Goal: Task Accomplishment & Management: Complete application form

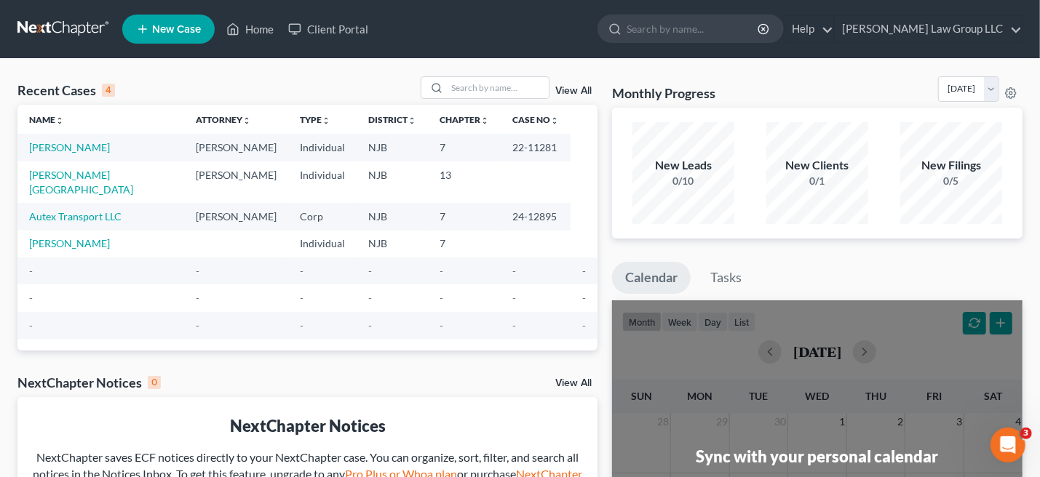
click at [184, 28] on span "New Case" at bounding box center [176, 29] width 49 height 11
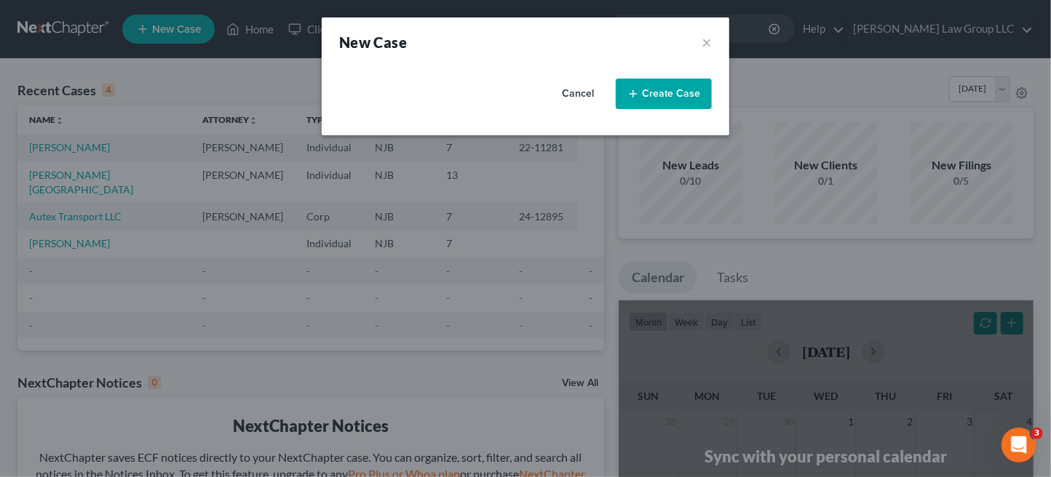
select select "51"
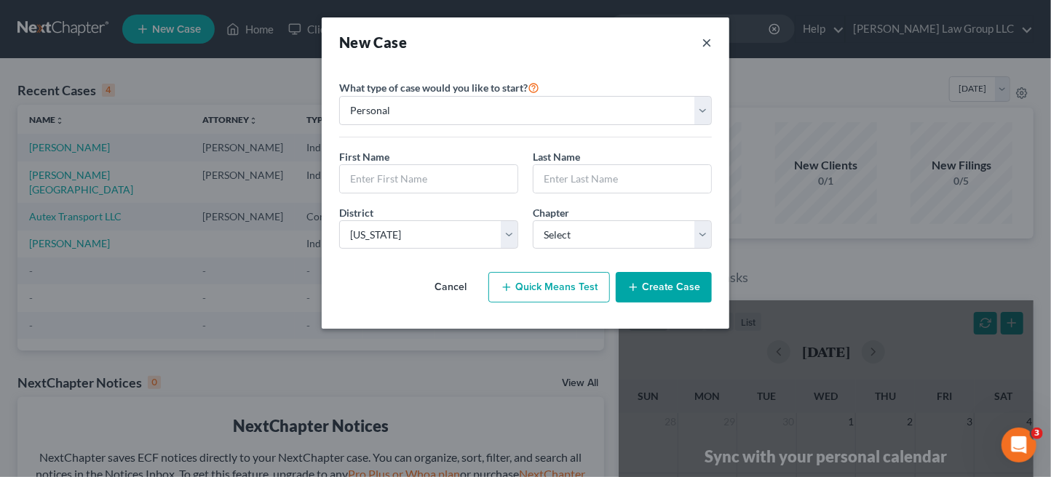
click at [707, 39] on button "×" at bounding box center [706, 42] width 10 height 20
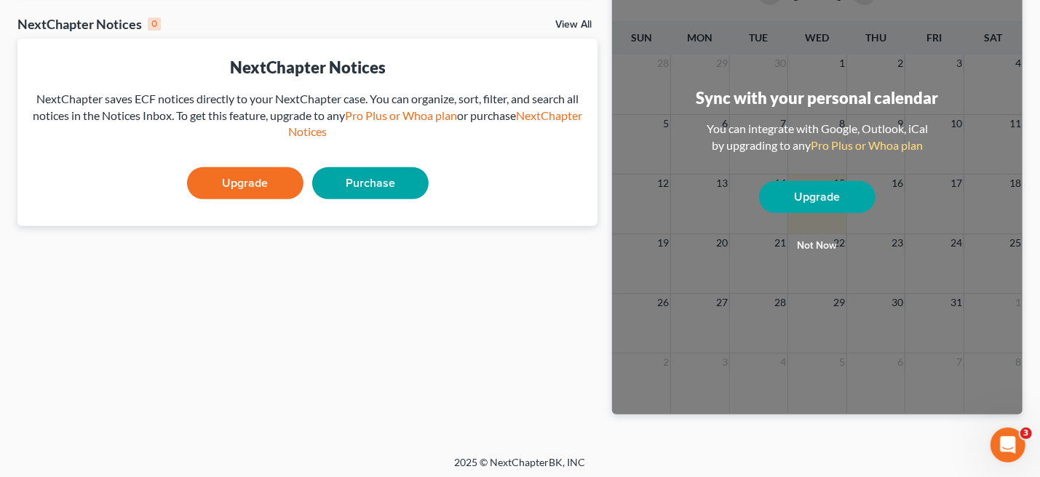
scroll to position [362, 0]
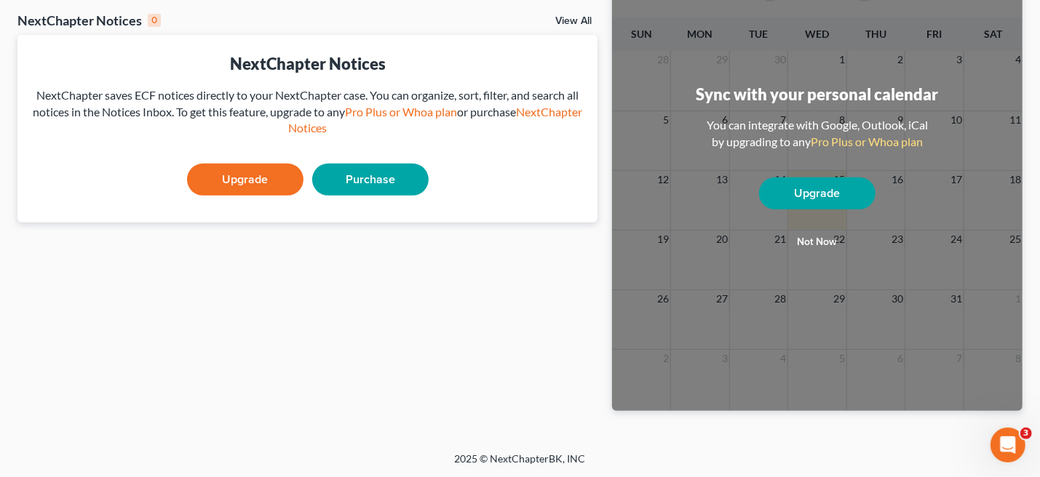
click at [813, 242] on button "Not now" at bounding box center [817, 242] width 116 height 29
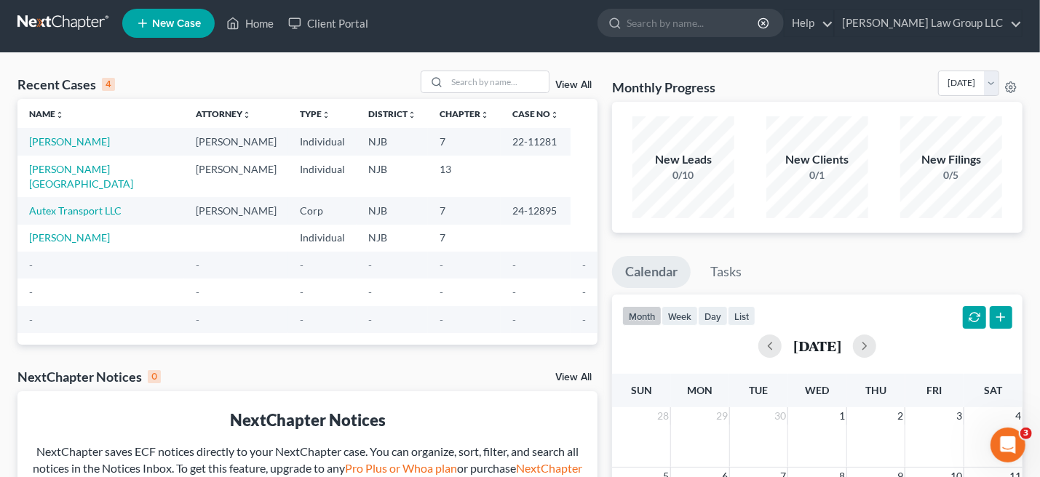
scroll to position [0, 0]
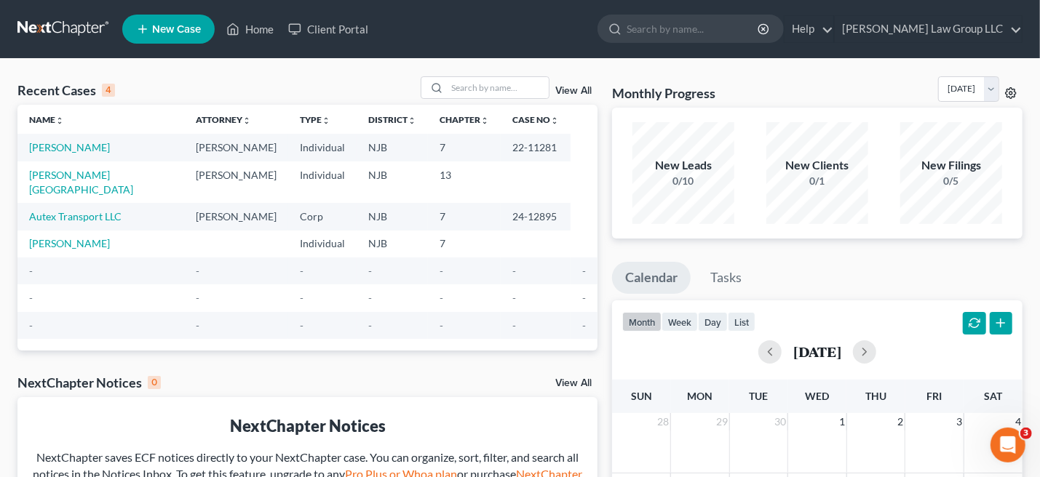
click at [1009, 91] on icon at bounding box center [1011, 93] width 12 height 12
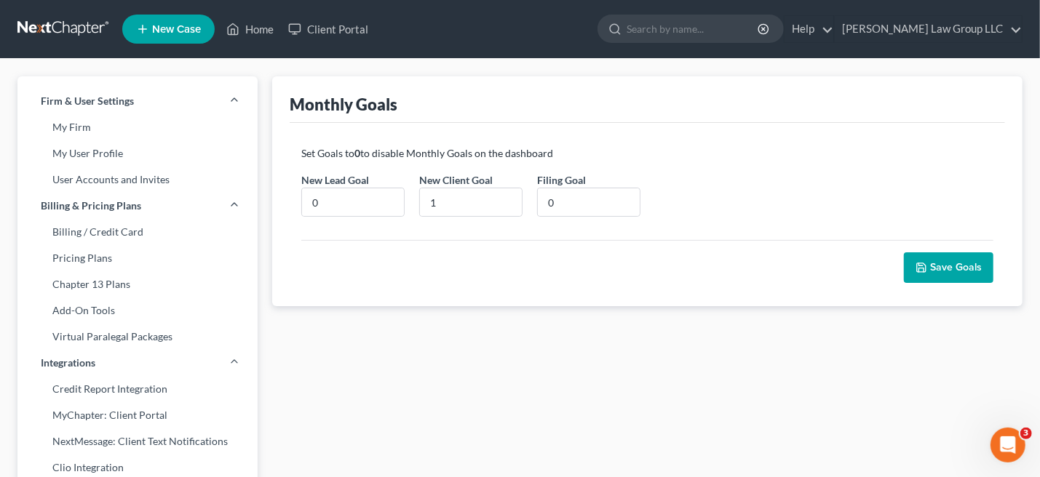
scroll to position [291, 0]
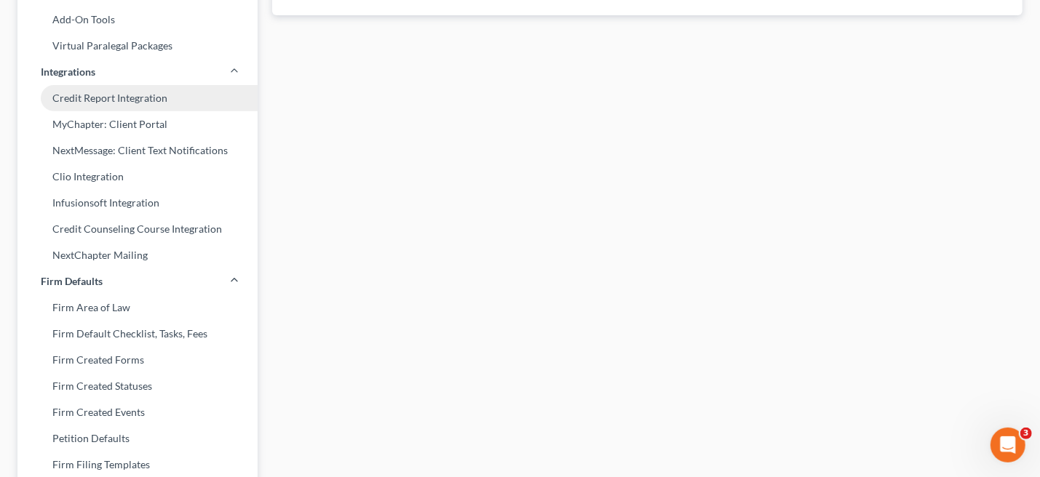
click at [111, 97] on link "Credit Report Integration" at bounding box center [137, 98] width 240 height 26
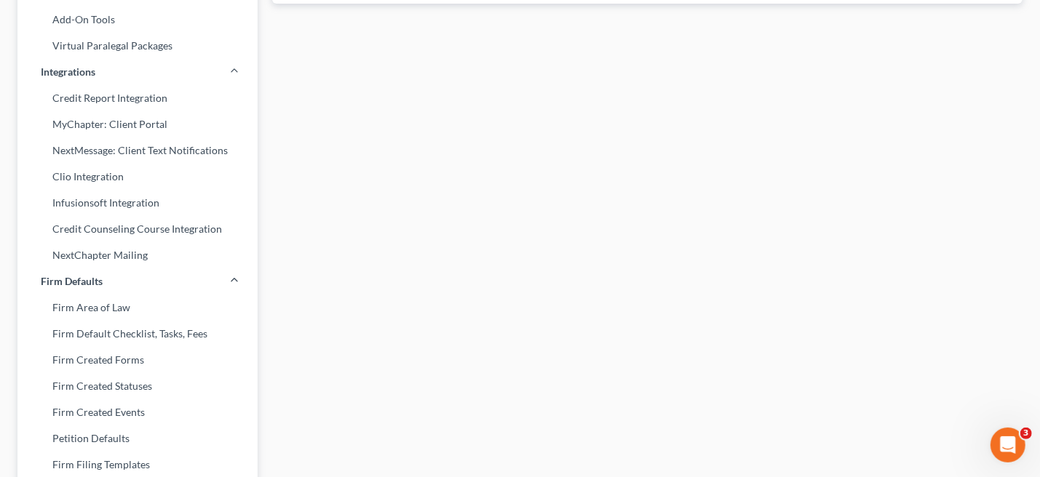
select select "33"
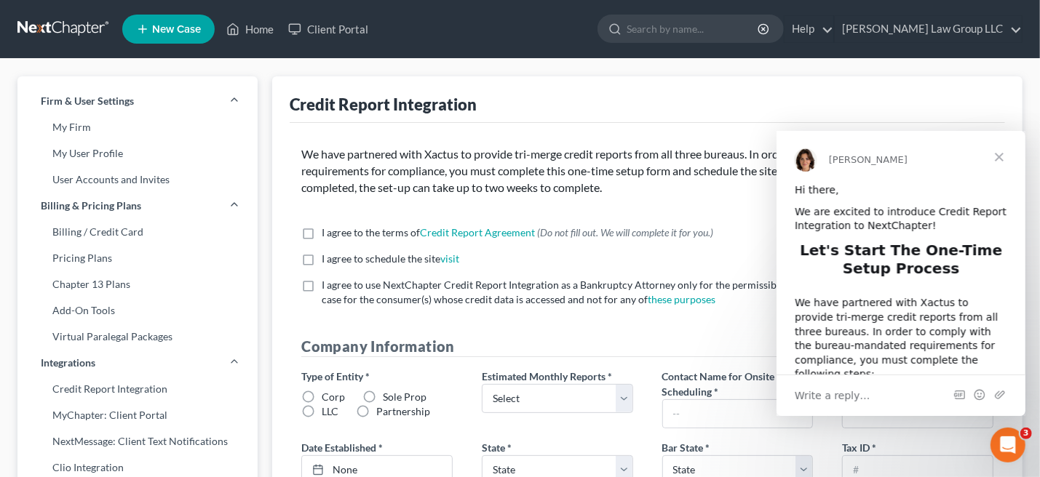
scroll to position [204, 0]
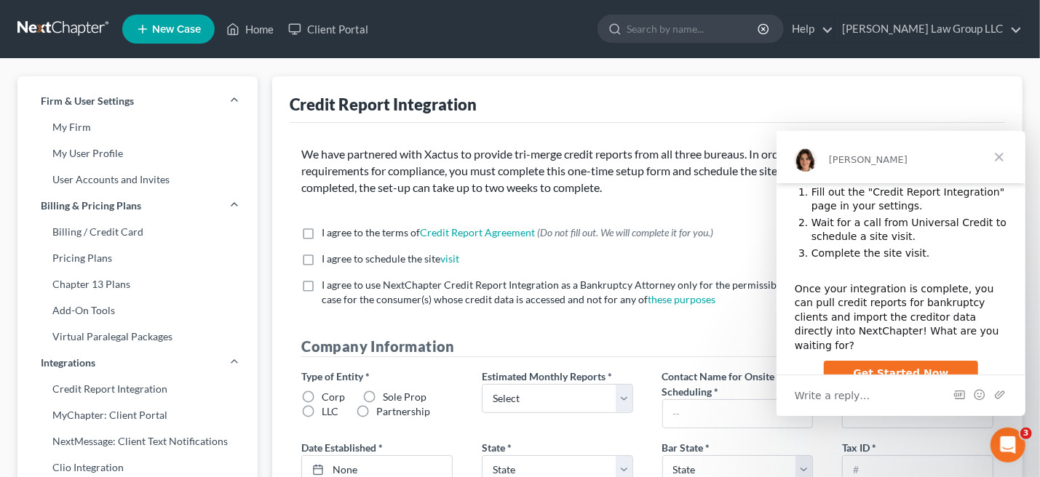
click at [1010, 157] on span "Close" at bounding box center [998, 157] width 52 height 52
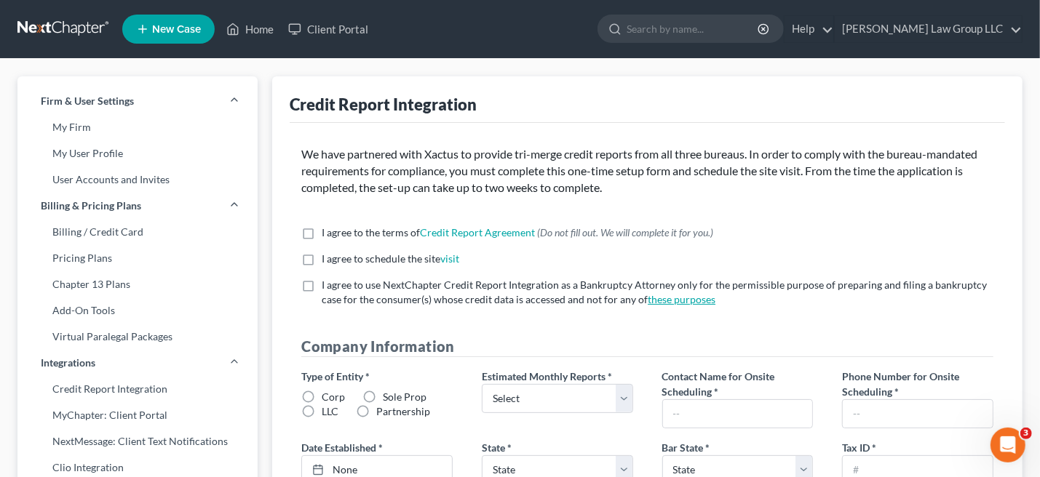
click at [679, 300] on link "these purposes" at bounding box center [682, 299] width 68 height 12
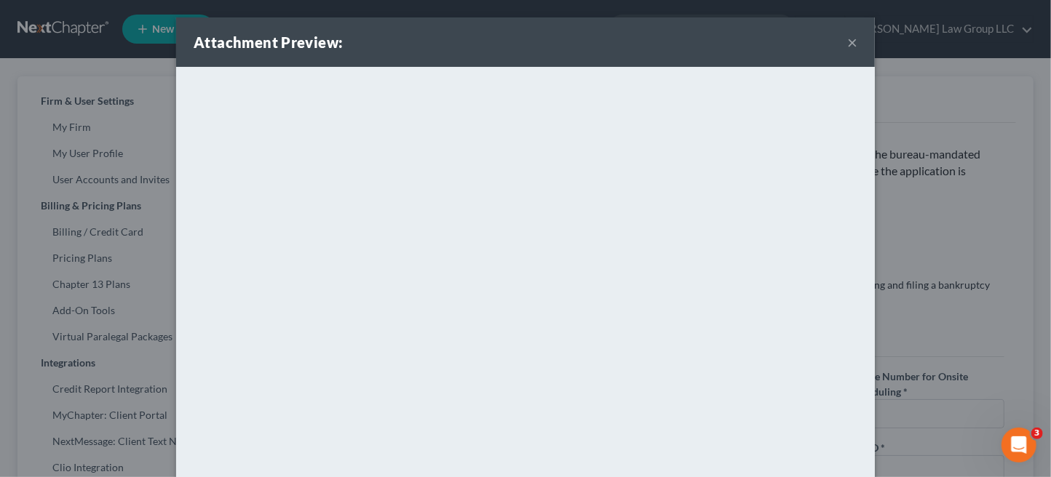
click at [851, 41] on div "Attachment Preview: ×" at bounding box center [525, 41] width 698 height 49
click at [847, 37] on button "×" at bounding box center [852, 41] width 10 height 17
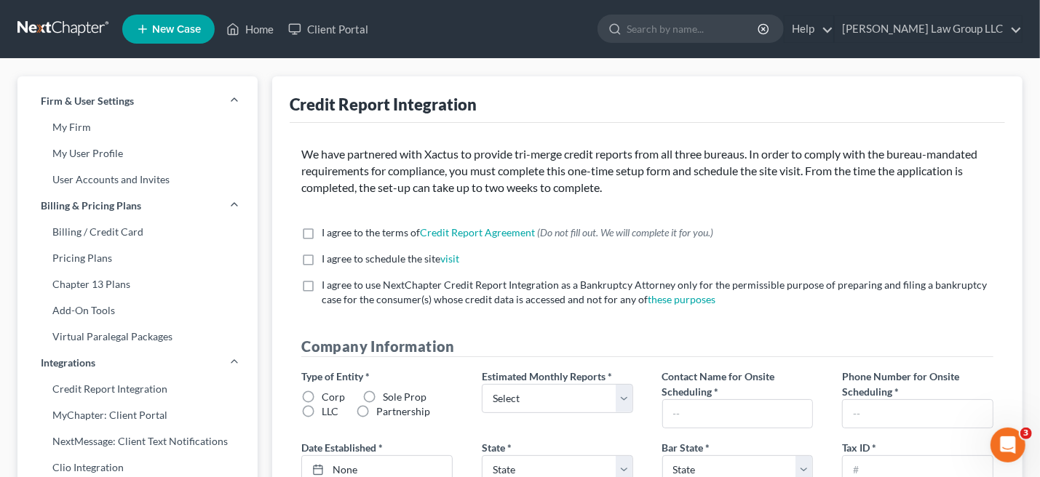
click at [322, 410] on label "LLC" at bounding box center [330, 412] width 17 height 15
click at [327, 410] on input "LLC" at bounding box center [331, 409] width 9 height 9
radio input "true"
click at [622, 399] on select "Select 1-4 5-10 11-20 [PHONE_NUMBER] [PHONE_NUMBER] More than 100" at bounding box center [557, 398] width 151 height 29
select select "0"
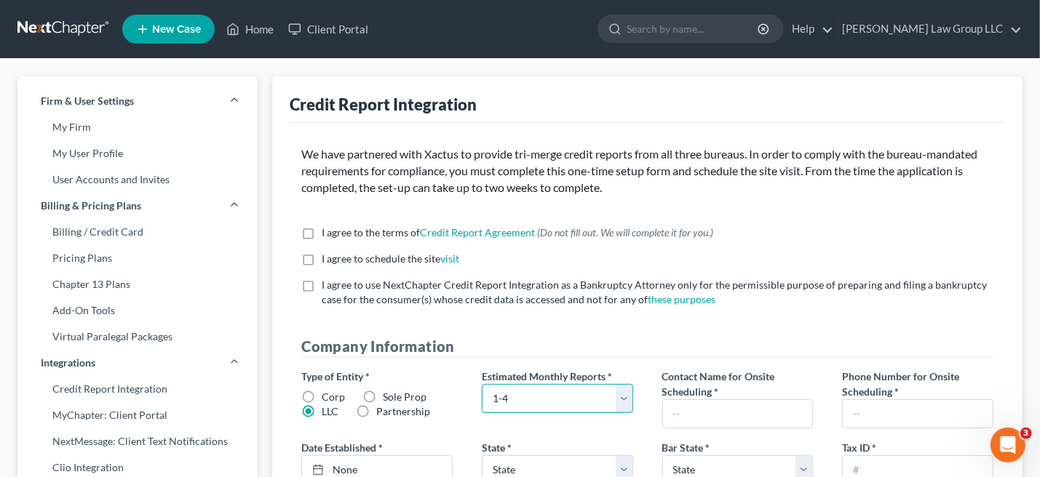
click at [482, 384] on select "Select 1-4 5-10 11-20 [PHONE_NUMBER] [PHONE_NUMBER] More than 100" at bounding box center [557, 398] width 151 height 29
click at [752, 407] on input "text" at bounding box center [738, 414] width 150 height 28
type input "[PERSON_NAME]"
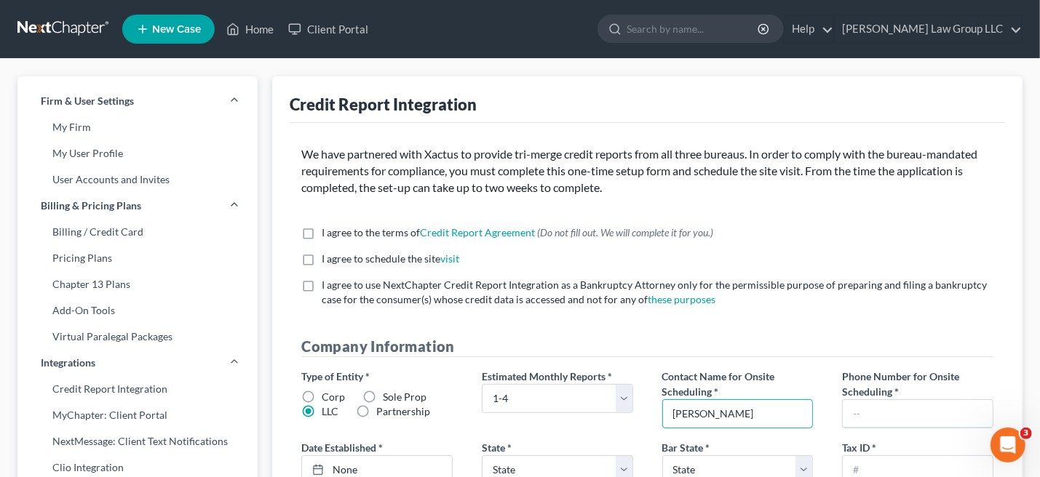
type input "8482007833"
select select "33"
type input "[PERSON_NAME] LAW GROUP LLC"
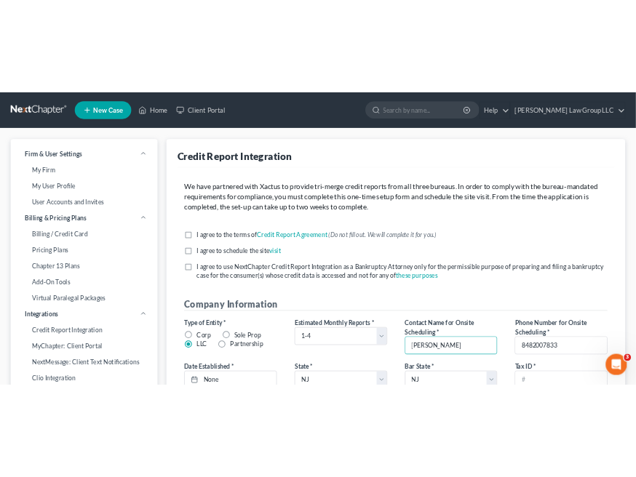
scroll to position [291, 0]
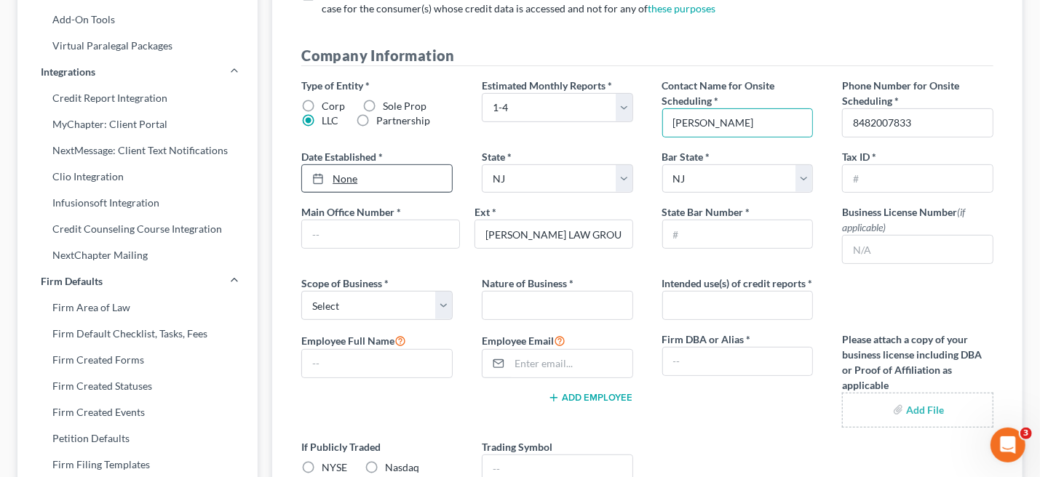
type input "[DATE]"
click at [375, 187] on link "None" at bounding box center [377, 179] width 150 height 28
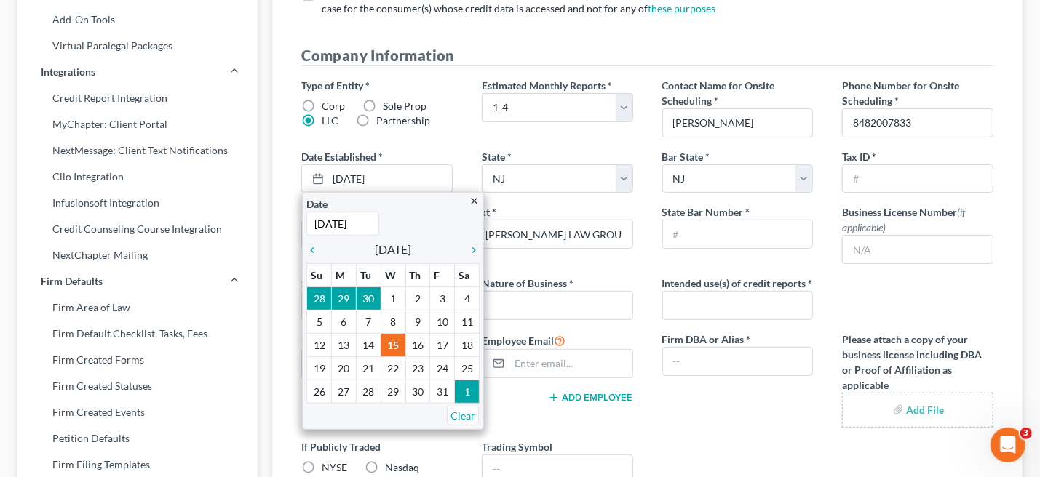
click at [781, 428] on div "Firm DBA or Alias *" at bounding box center [738, 380] width 180 height 96
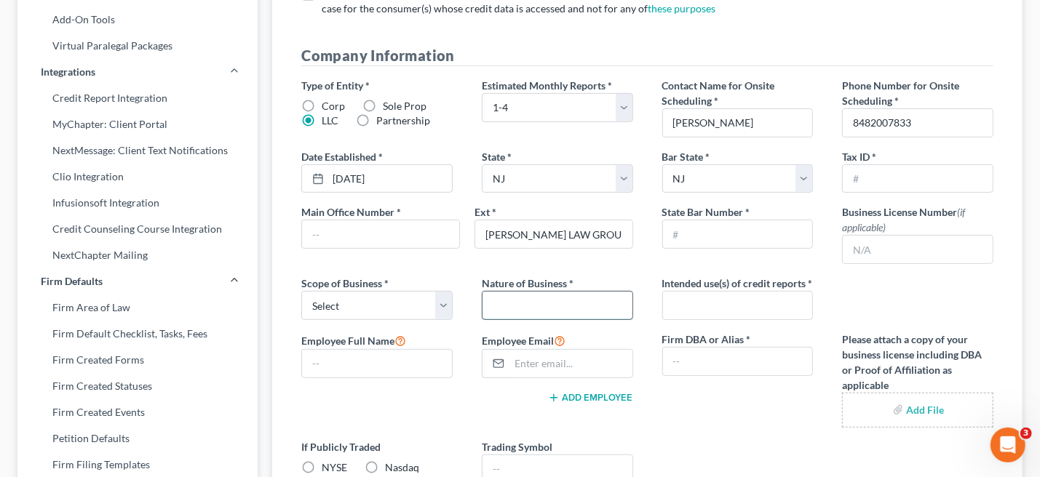
click at [527, 295] on input "text" at bounding box center [557, 306] width 150 height 28
type input "Law Firm"
click at [445, 302] on select "Select Local Regional National" at bounding box center [376, 305] width 151 height 29
select select "0"
click at [301, 291] on select "Select Local Regional National" at bounding box center [376, 305] width 151 height 29
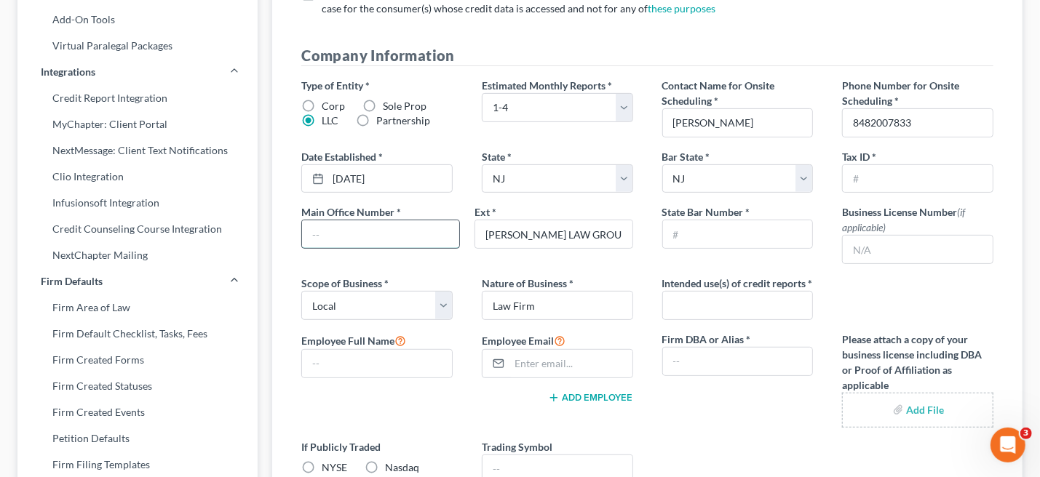
click at [351, 231] on input "text" at bounding box center [380, 234] width 157 height 28
type input "8482007833"
click at [725, 234] on input "text" at bounding box center [738, 234] width 150 height 28
type input "09"
click at [707, 317] on input "text" at bounding box center [738, 306] width 150 height 28
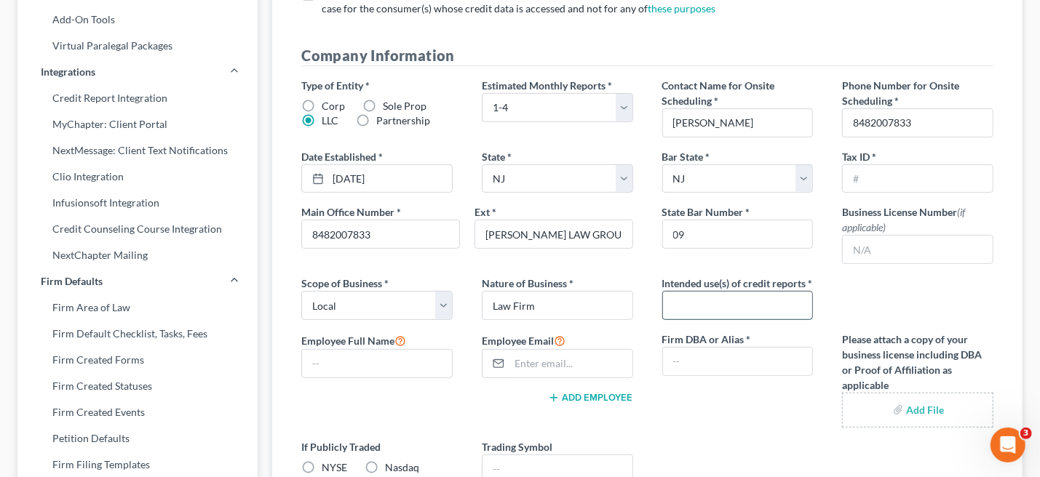
click at [714, 319] on input "text" at bounding box center [738, 306] width 150 height 28
click at [868, 179] on input "text" at bounding box center [918, 179] width 150 height 28
type input "92-"
click at [696, 237] on input "09" at bounding box center [738, 234] width 150 height 28
click at [399, 176] on link "[DATE]" at bounding box center [377, 179] width 150 height 28
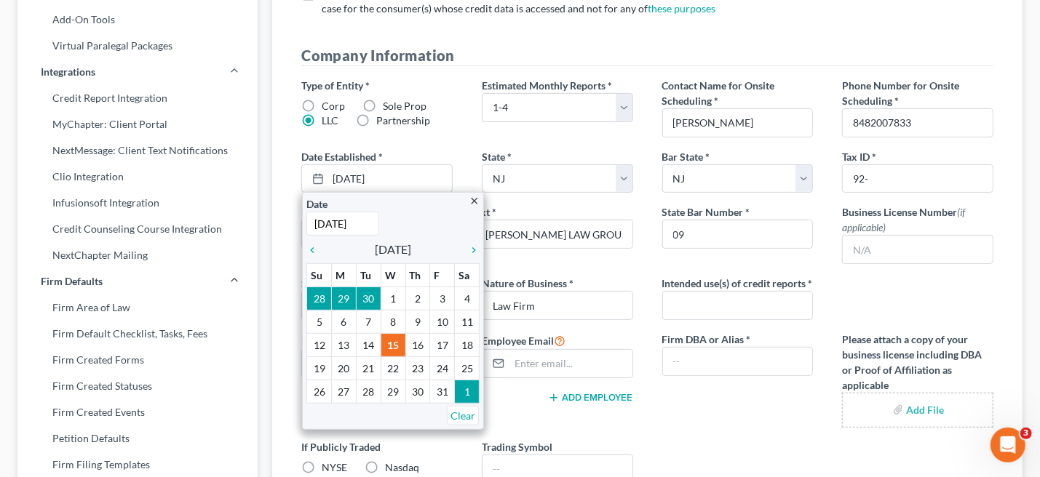
type input "[DATE]"
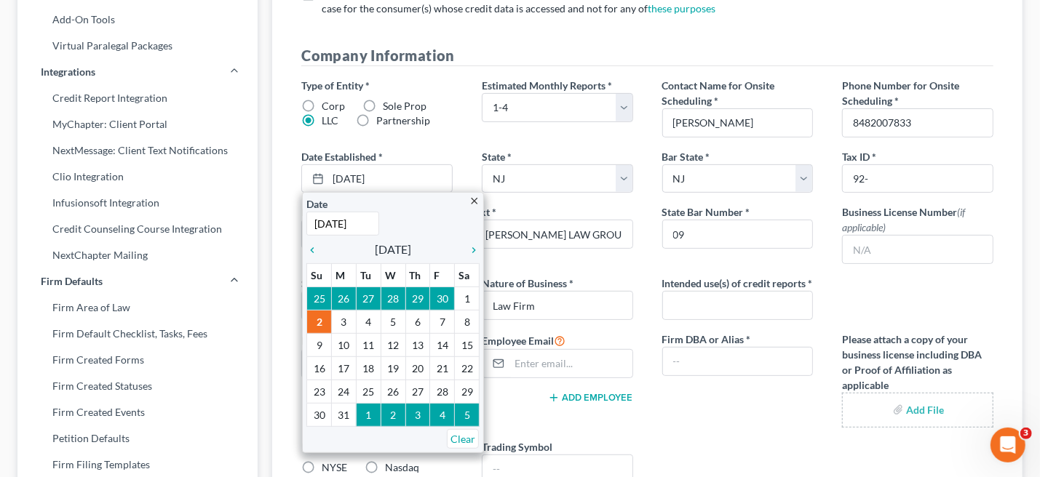
click at [626, 319] on div "Nature of Business * Law Firm" at bounding box center [557, 298] width 180 height 44
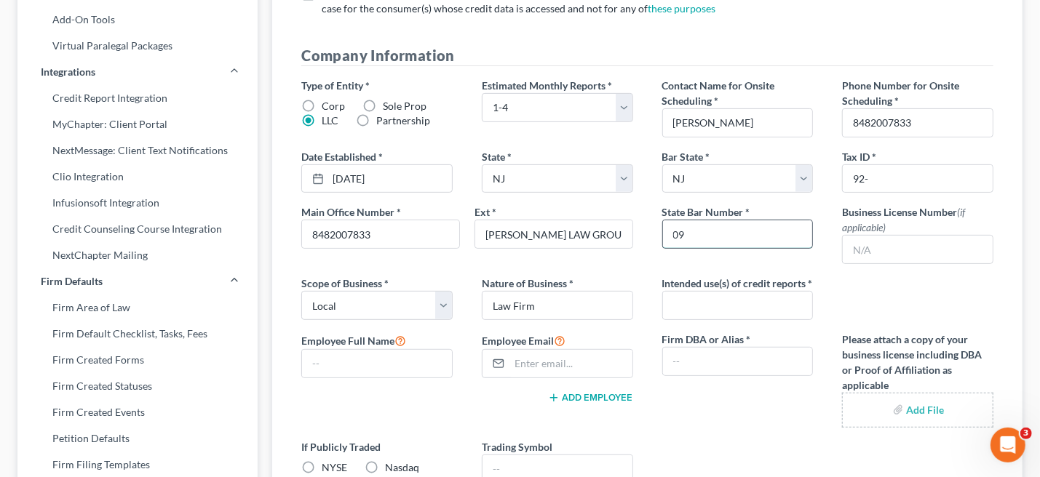
click at [701, 236] on input "09" at bounding box center [738, 234] width 150 height 28
type input "029471993"
click at [703, 313] on input "text" at bounding box center [738, 306] width 150 height 28
click at [874, 180] on input "92-" at bounding box center [918, 179] width 150 height 28
click at [875, 178] on input "92-" at bounding box center [918, 179] width 150 height 28
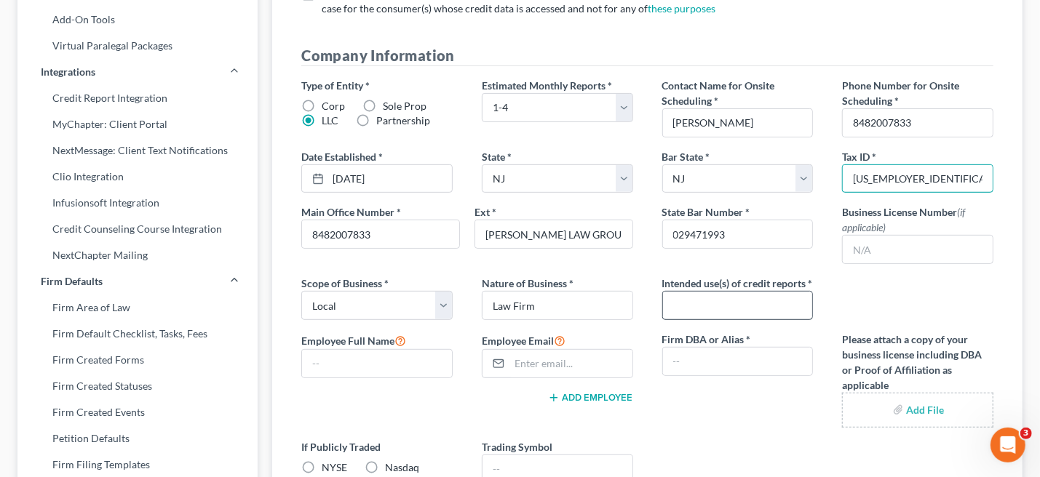
type input "[US_EMPLOYER_IDENTIFICATION_NUMBER]"
click at [709, 319] on input "text" at bounding box center [738, 306] width 150 height 28
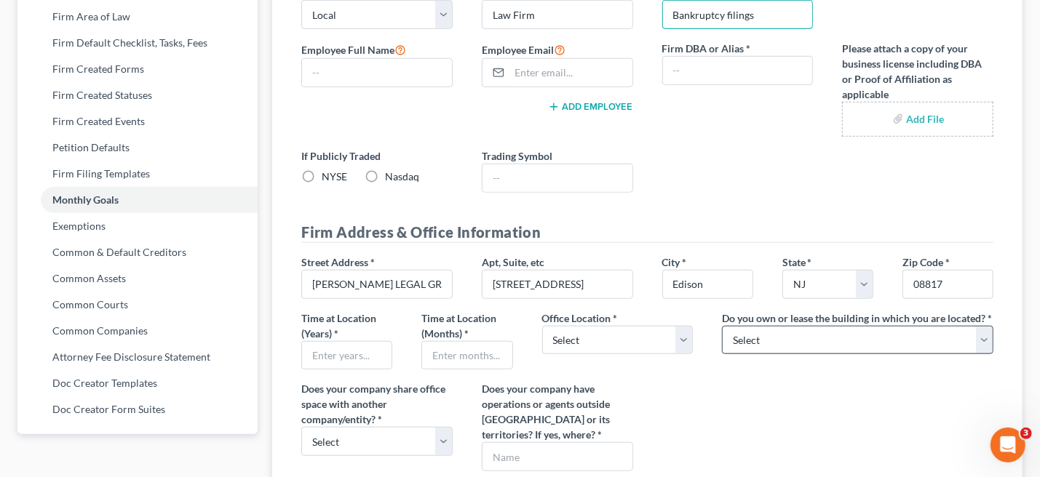
type input "Bankruptcy filings"
click at [985, 355] on select "Select Own Lease" at bounding box center [857, 340] width 271 height 29
select select "1"
click at [722, 338] on select "Select Own Lease" at bounding box center [857, 340] width 271 height 29
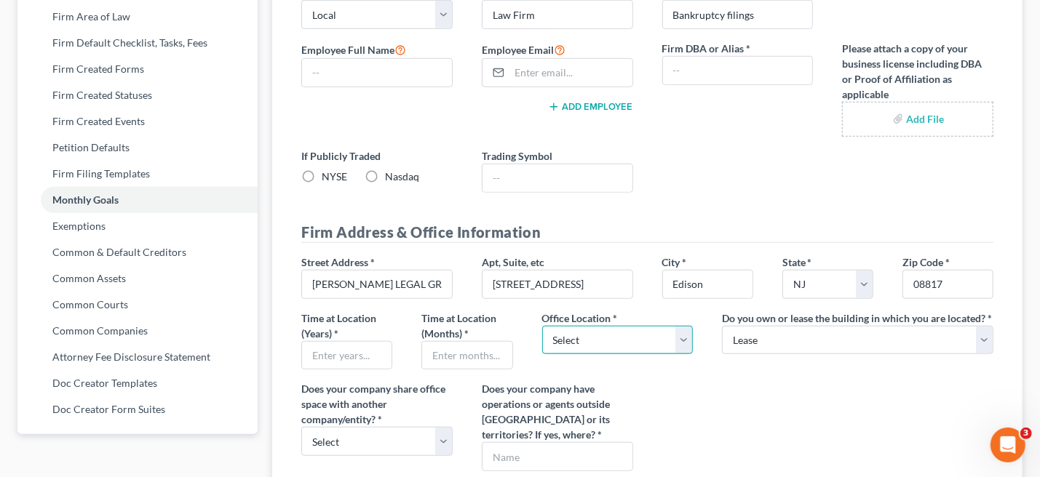
click at [683, 351] on select "Select Commercial Residential" at bounding box center [617, 340] width 151 height 29
select select "0"
click at [542, 338] on select "Select Commercial Residential" at bounding box center [617, 340] width 151 height 29
click at [343, 367] on input "text" at bounding box center [346, 356] width 89 height 28
type input "2"
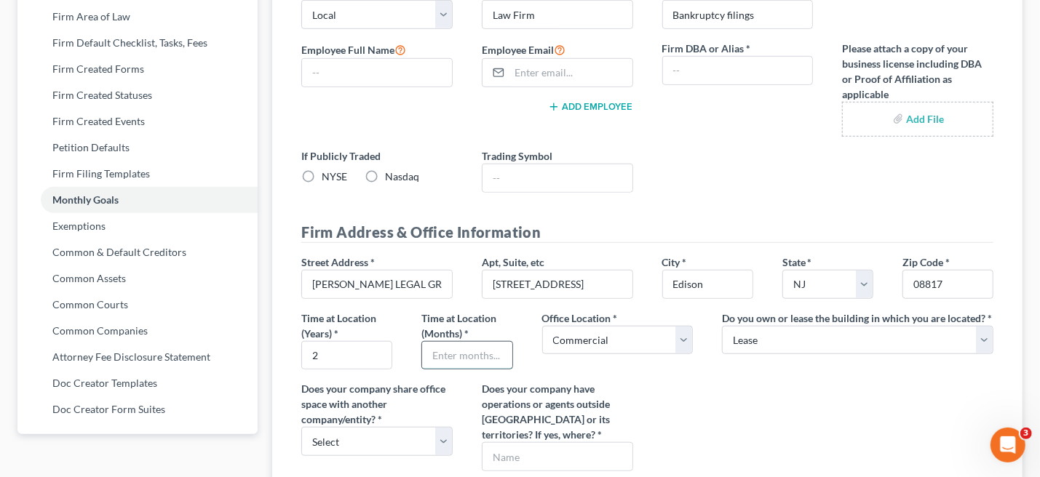
click at [450, 368] on input "text" at bounding box center [466, 356] width 89 height 28
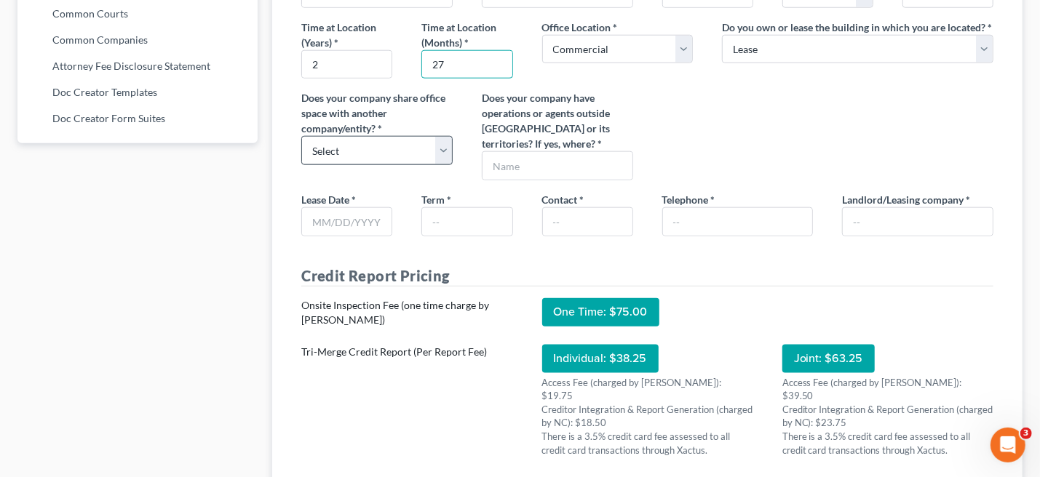
type input "27"
click at [448, 164] on select "Select Yes No" at bounding box center [376, 150] width 151 height 29
select select "1"
click at [301, 148] on select "Select Yes No" at bounding box center [376, 150] width 151 height 29
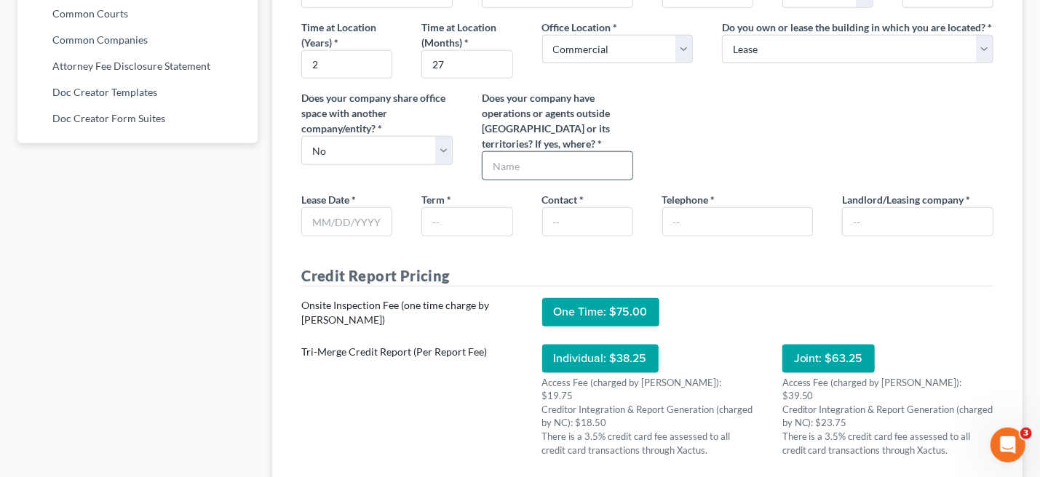
click at [602, 175] on input "text" at bounding box center [557, 166] width 150 height 28
type input "No"
click at [327, 234] on input "text" at bounding box center [346, 222] width 89 height 28
click at [788, 248] on div "Lease Date * Term * Contact * Telephone * Landlord/Leasing company *" at bounding box center [647, 220] width 721 height 56
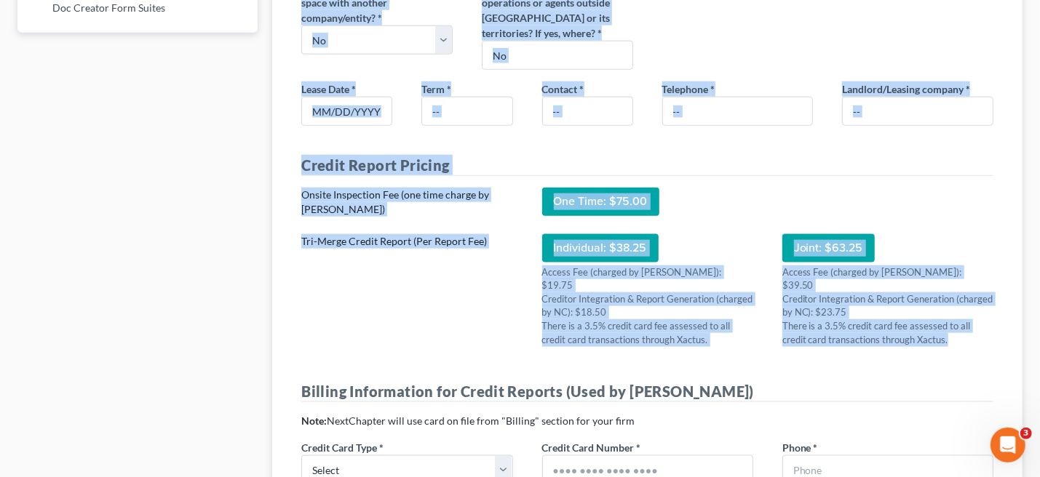
scroll to position [952, 0]
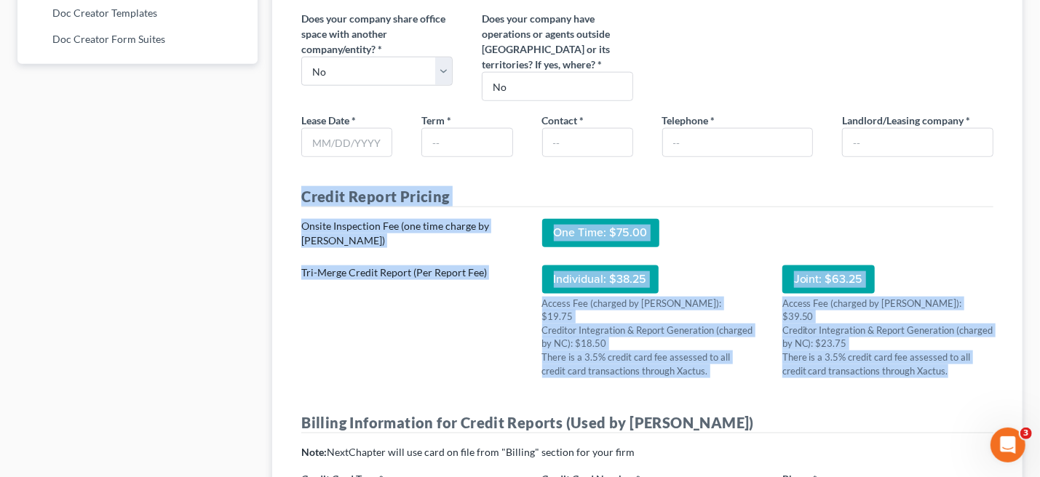
drag, startPoint x: 984, startPoint y: 183, endPoint x: 298, endPoint y: 211, distance: 686.7
click at [888, 231] on div "Onsite Inspection Fee (one time charge by [PERSON_NAME]) One Time: $75.00" at bounding box center [647, 236] width 721 height 35
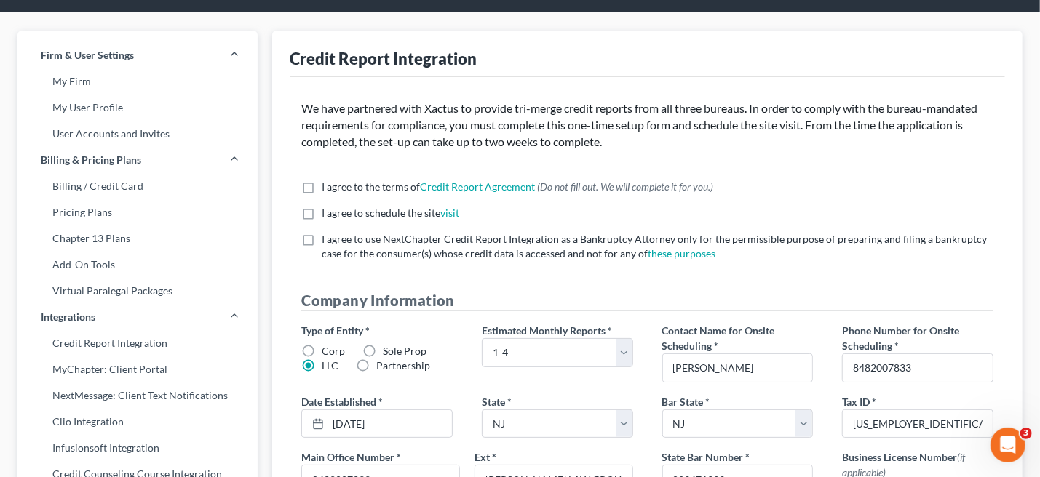
scroll to position [0, 0]
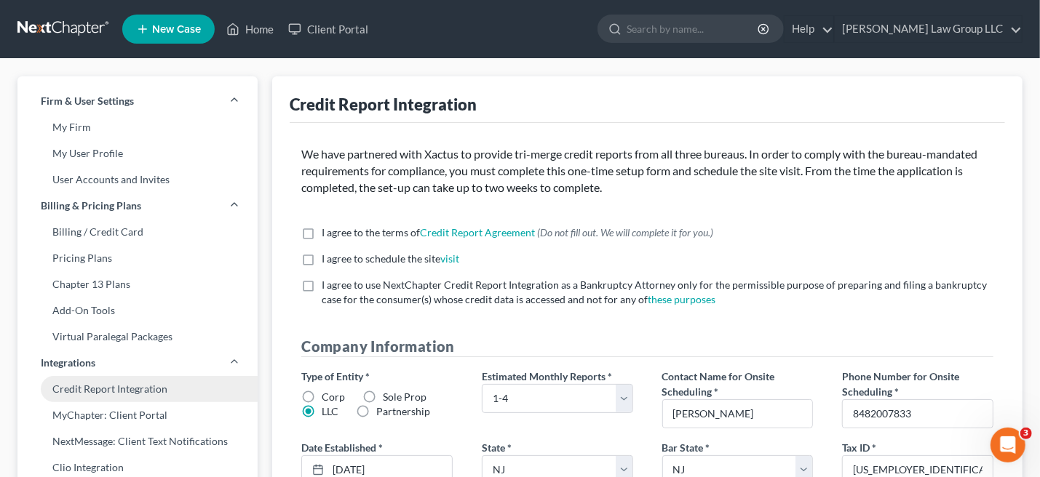
click at [121, 386] on link "Credit Report Integration" at bounding box center [137, 389] width 240 height 26
click at [322, 234] on label "I agree to the terms of Credit Report Agreement * (Do not fill out. We will com…" at bounding box center [517, 233] width 391 height 15
click at [327, 234] on input "I agree to the terms of Credit Report Agreement * (Do not fill out. We will com…" at bounding box center [331, 230] width 9 height 9
checkbox input "true"
click at [322, 259] on label "I agree to schedule the site visit *" at bounding box center [391, 259] width 138 height 15
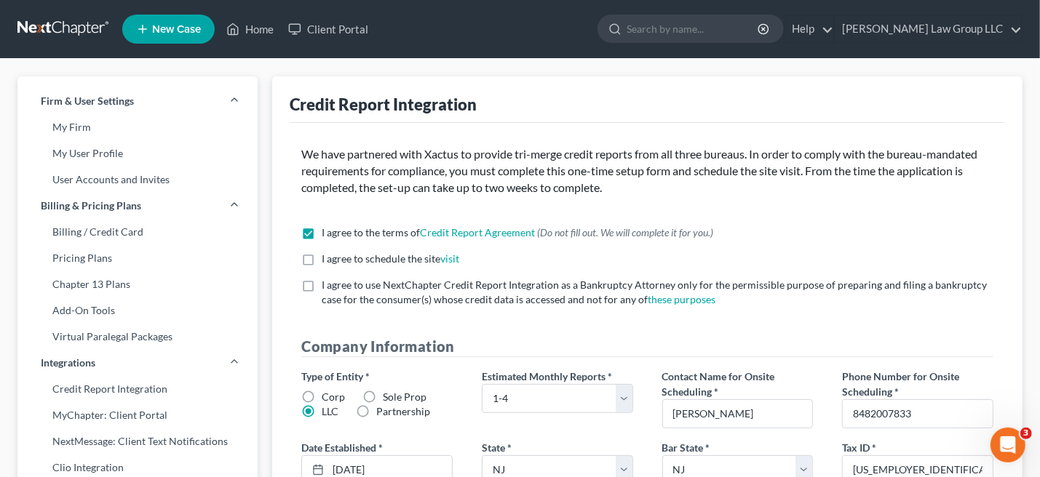
click at [327, 259] on input "I agree to schedule the site visit *" at bounding box center [331, 256] width 9 height 9
checkbox input "true"
click at [322, 284] on label "I agree to use NextChapter Credit Report Integration as a Bankruptcy Attorney o…" at bounding box center [658, 292] width 672 height 29
click at [327, 284] on input "I agree to use NextChapter Credit Report Integration as a Bankruptcy Attorney o…" at bounding box center [331, 282] width 9 height 9
checkbox input "true"
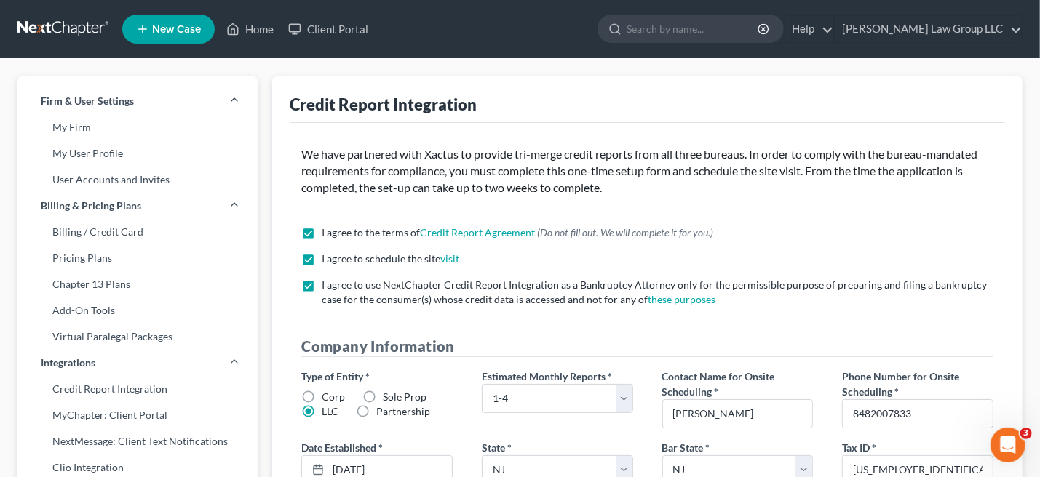
scroll to position [291, 0]
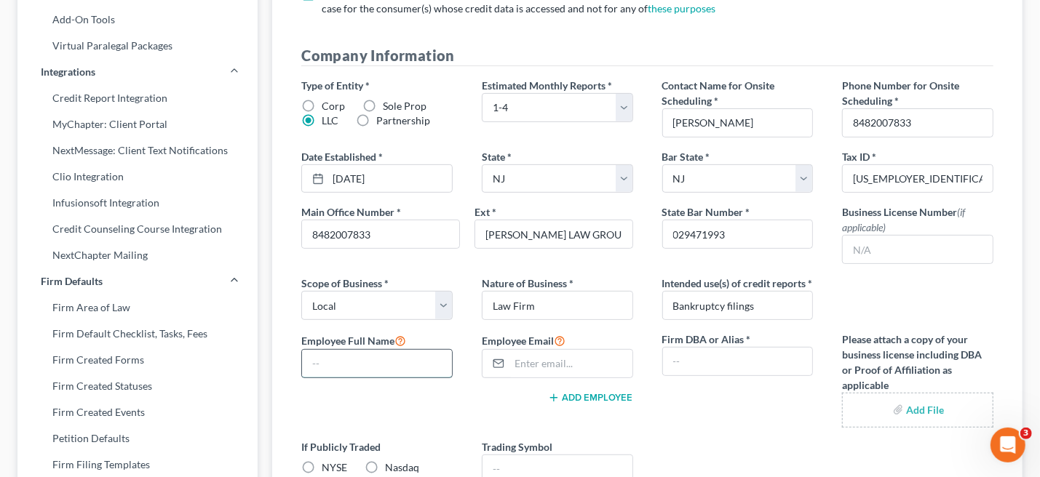
click at [368, 378] on input "text" at bounding box center [377, 364] width 150 height 28
type input "[PERSON_NAME]"
type input "[EMAIL_ADDRESS][DOMAIN_NAME]"
click at [707, 375] on input "text" at bounding box center [738, 362] width 150 height 28
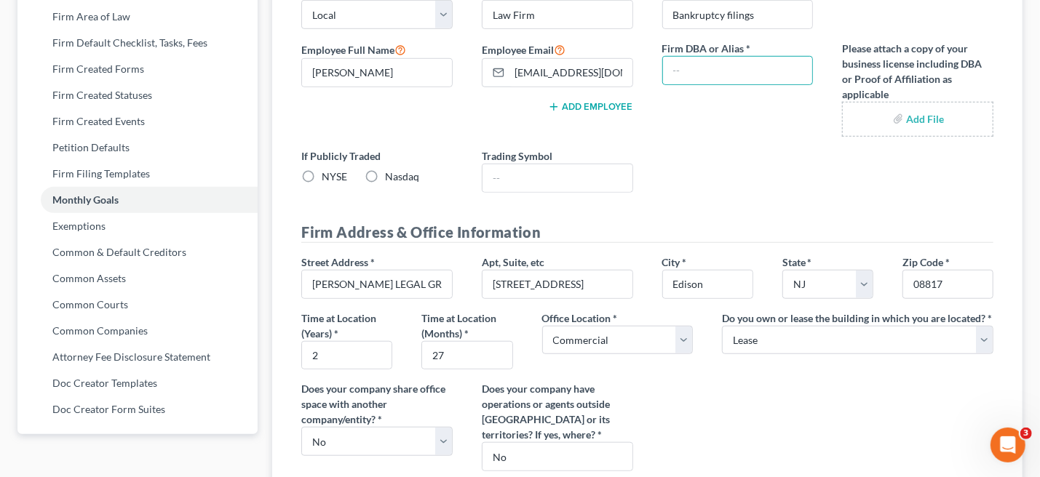
click at [549, 113] on icon "button" at bounding box center [554, 107] width 12 height 12
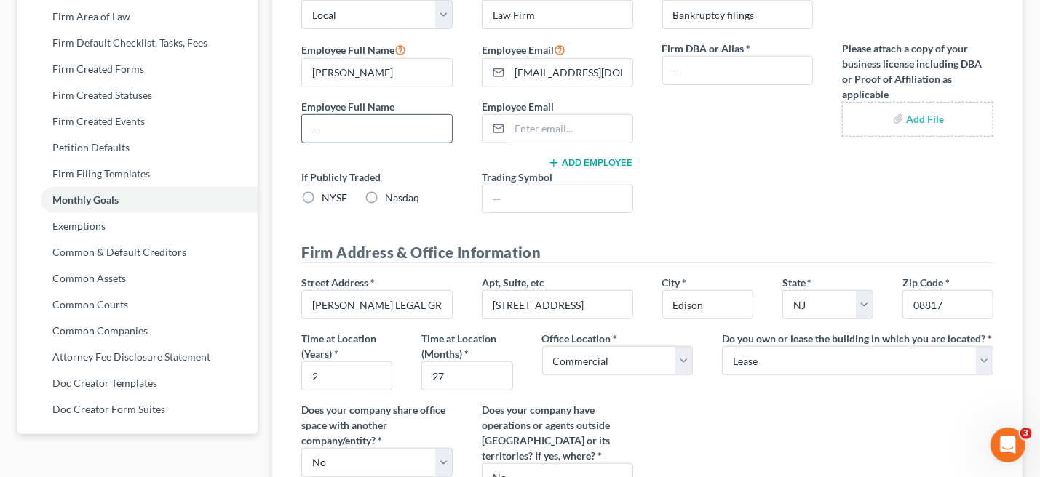
click at [389, 138] on input "text" at bounding box center [377, 129] width 150 height 28
type input "[PERSON_NAME]"
click at [532, 141] on input "email" at bounding box center [570, 129] width 123 height 28
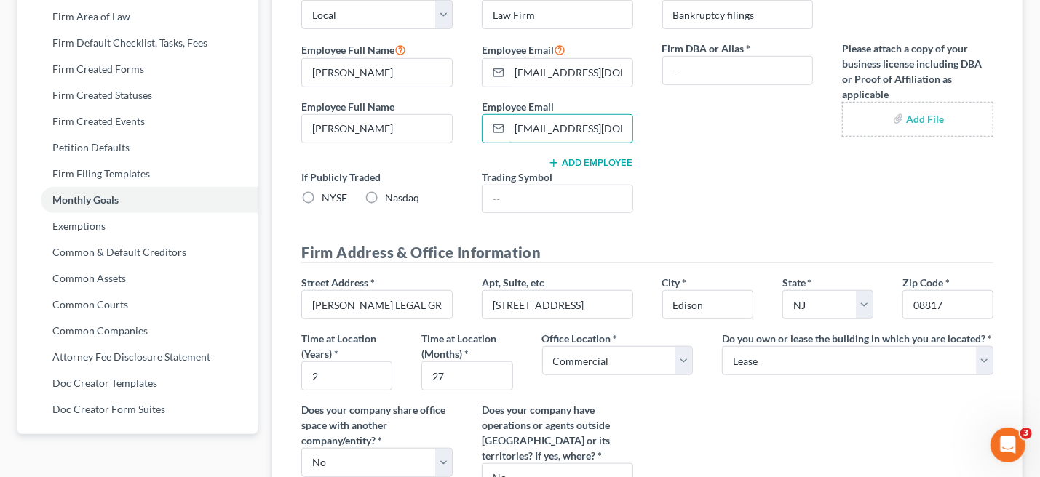
type input "[EMAIL_ADDRESS][DOMAIN_NAME]"
click at [702, 219] on div "Type of Entity * Corp Sole Prop LLC Partnership Estimated Monthly Reports * Sel…" at bounding box center [647, 6] width 721 height 438
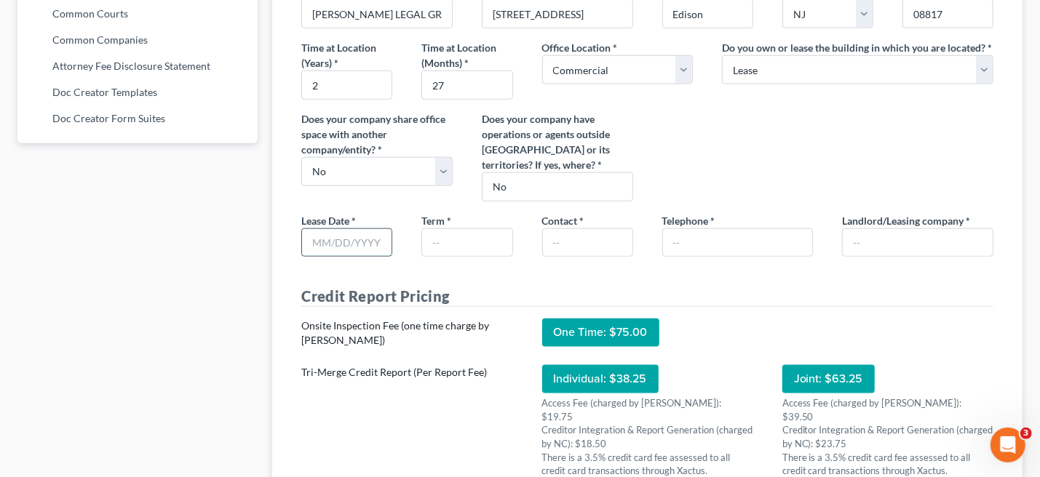
drag, startPoint x: 319, startPoint y: 243, endPoint x: 328, endPoint y: 242, distance: 9.6
click at [319, 243] on input "text" at bounding box center [346, 243] width 89 height 28
type input "07/01.2023"
drag, startPoint x: 437, startPoint y: 258, endPoint x: 458, endPoint y: 255, distance: 21.9
click at [439, 257] on input "text" at bounding box center [466, 243] width 89 height 28
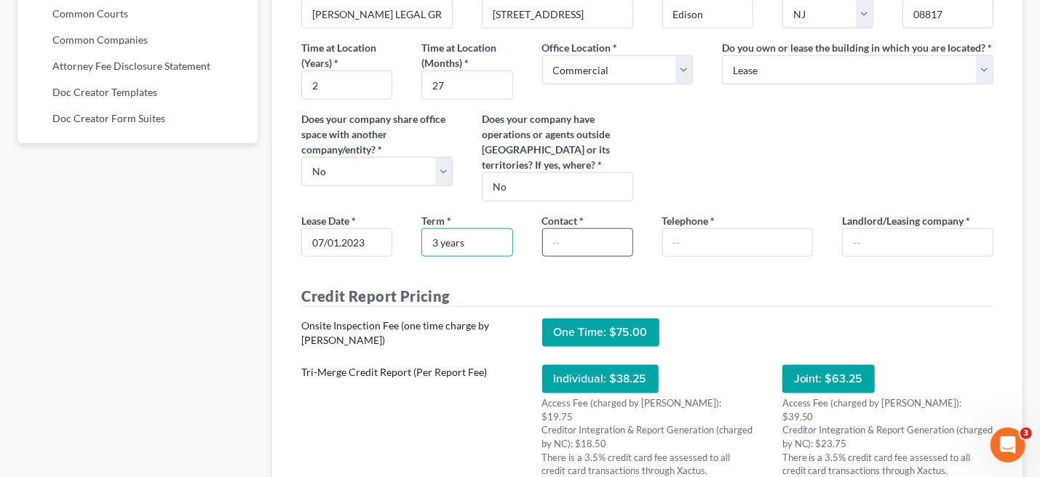
type input "3 years"
click at [573, 256] on input "text" at bounding box center [587, 243] width 89 height 28
type input "[PERSON_NAME]"
click at [711, 250] on input "text" at bounding box center [738, 243] width 150 height 28
type input "[PHONE_NUMBER]"
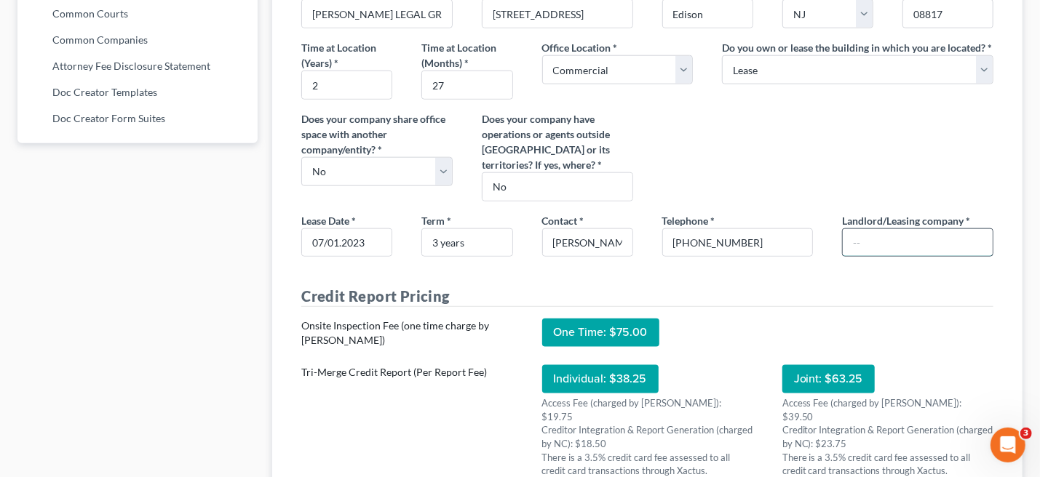
click at [885, 255] on input "text" at bounding box center [918, 243] width 150 height 28
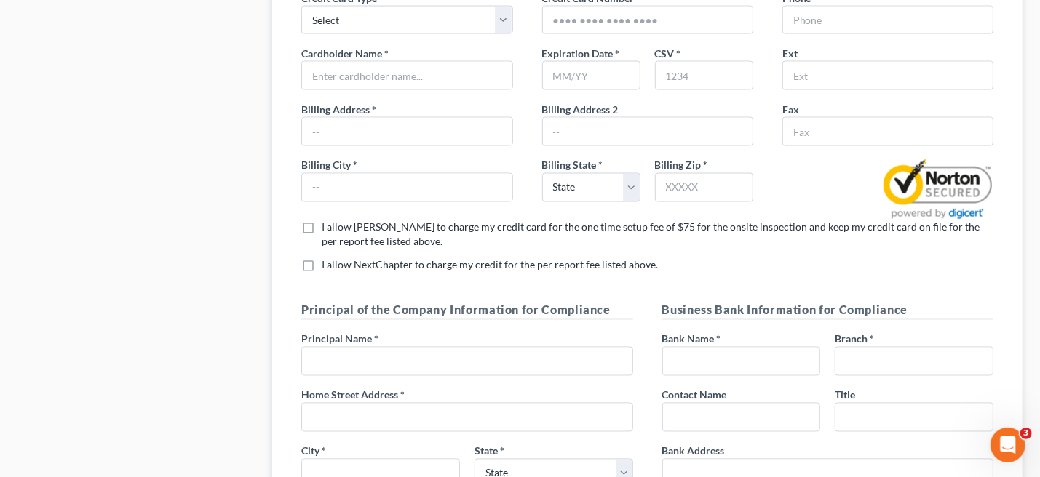
scroll to position [1164, 0]
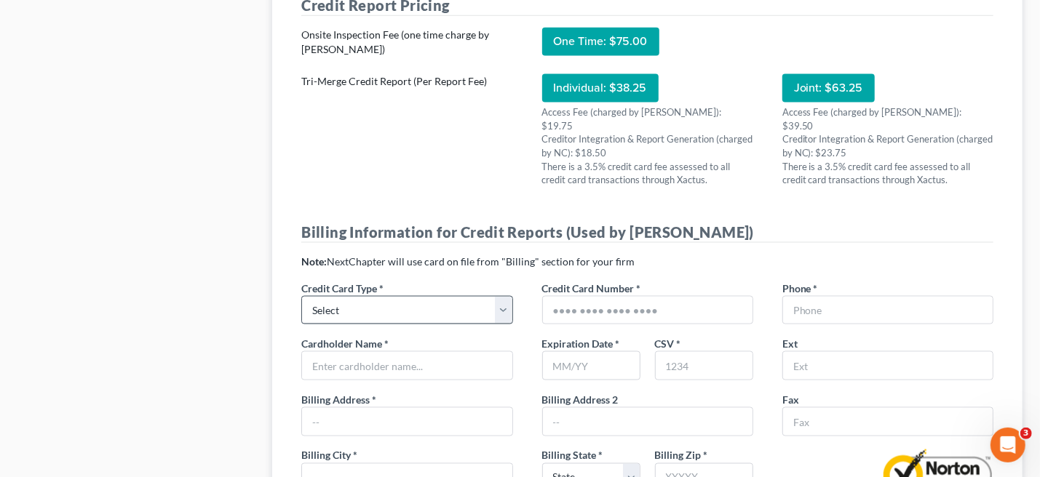
type input "[PERSON_NAME]"
click at [500, 308] on select "Select Visa Master Card American Express Discover" at bounding box center [406, 310] width 211 height 29
click at [504, 307] on select "Select Visa Master Card American Express Discover" at bounding box center [406, 310] width 211 height 29
select select "0"
click at [301, 296] on select "Select Visa Master Card American Express Discover" at bounding box center [406, 310] width 211 height 29
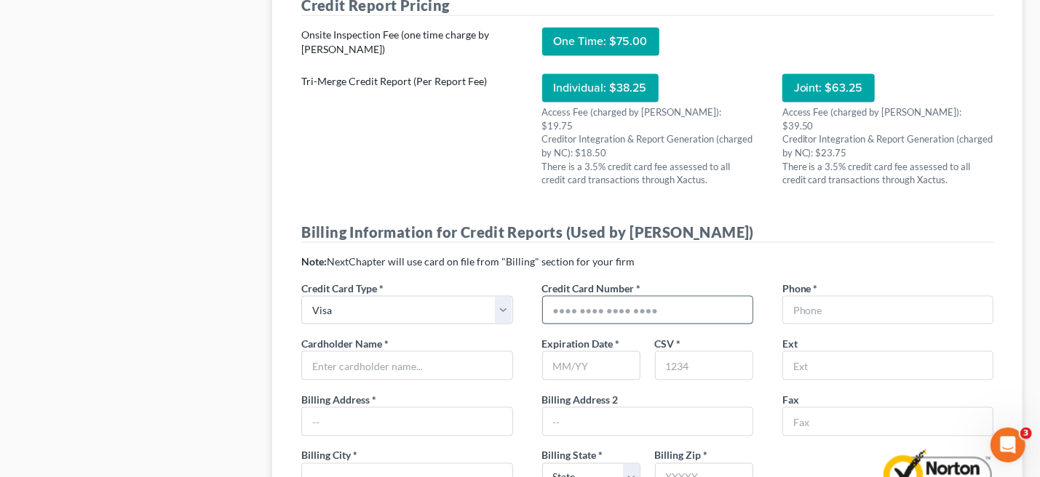
click at [661, 303] on input "text" at bounding box center [648, 311] width 210 height 28
type input "[CREDIT_CARD_NUMBER]"
type input "05/27"
click at [827, 304] on input "text" at bounding box center [888, 311] width 210 height 28
type input "8482007833"
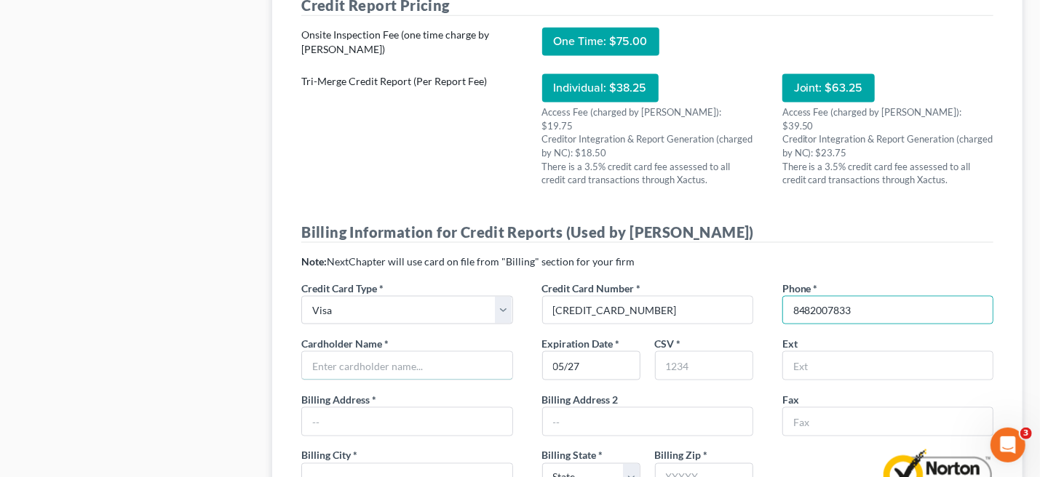
type input "[STREET_ADDRESS]"
type input "08817"
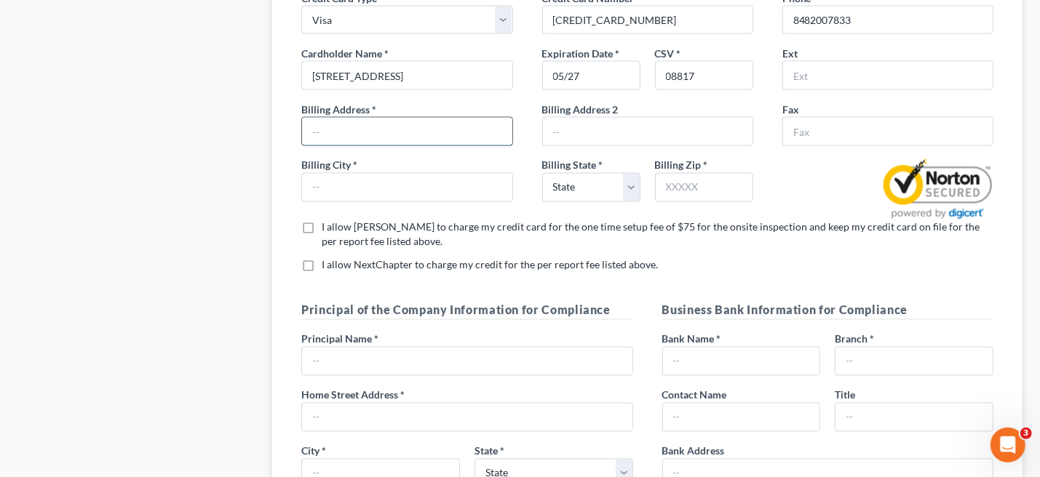
click at [359, 125] on input "text" at bounding box center [407, 132] width 210 height 28
type input "[STREET_ADDRESS][PERSON_NAME]"
type input "[GEOGRAPHIC_DATA]"
select select "33"
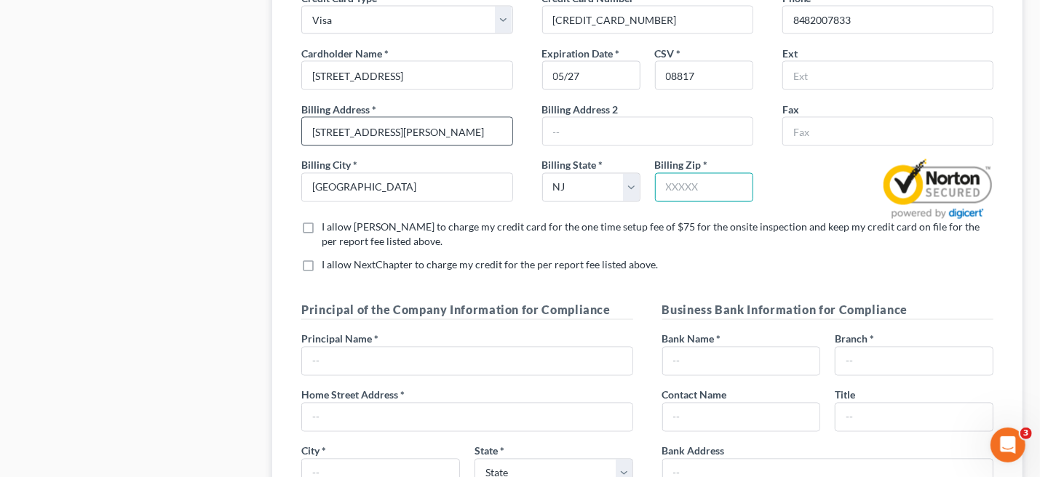
type input "08873"
type input "[GEOGRAPHIC_DATA]"
click at [471, 127] on input "[STREET_ADDRESS][PERSON_NAME]" at bounding box center [407, 132] width 210 height 28
type input "[STREET_ADDRESS]"
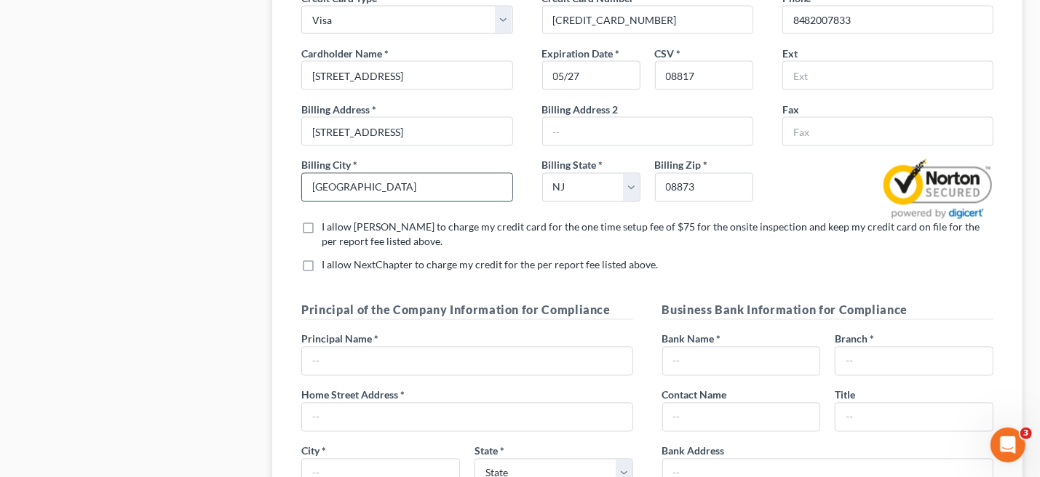
click at [445, 178] on input "[GEOGRAPHIC_DATA]" at bounding box center [407, 188] width 210 height 28
click at [822, 127] on input "text" at bounding box center [888, 132] width 210 height 28
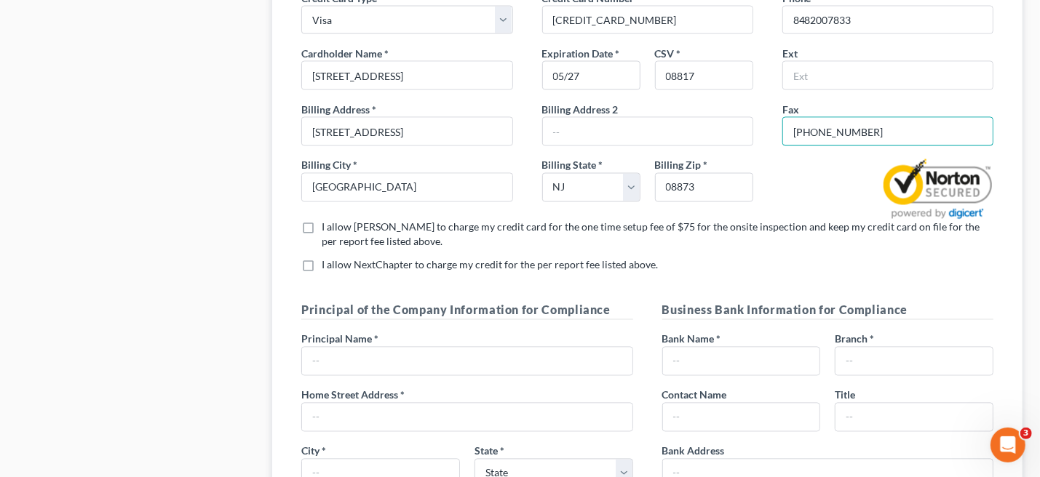
type input "[PHONE_NUMBER]"
click at [322, 223] on label "I allow [PERSON_NAME] to charge my credit card for the one time setup fee of $7…" at bounding box center [658, 234] width 672 height 29
click at [327, 223] on input "I allow [PERSON_NAME] to charge my credit card for the one time setup fee of $7…" at bounding box center [331, 224] width 9 height 9
checkbox input "true"
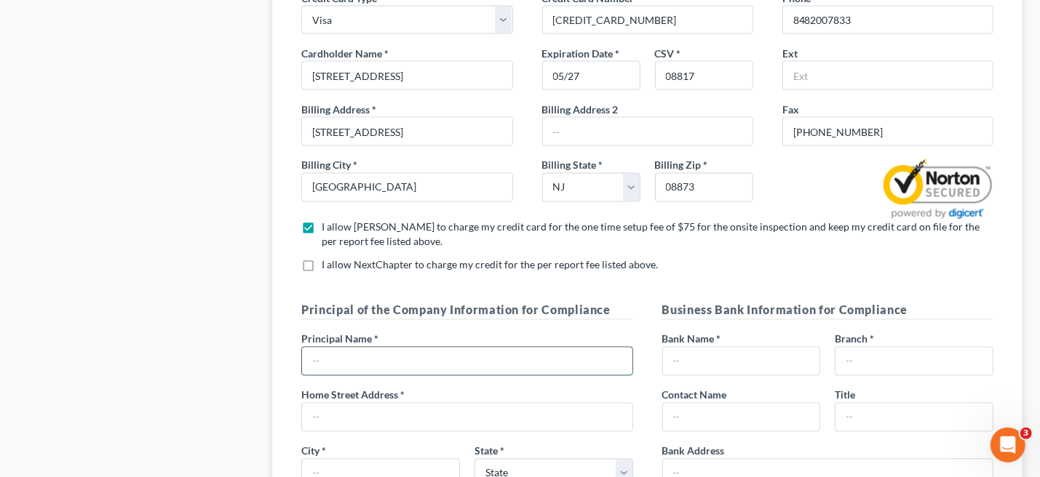
click at [391, 357] on input "text" at bounding box center [467, 362] width 330 height 28
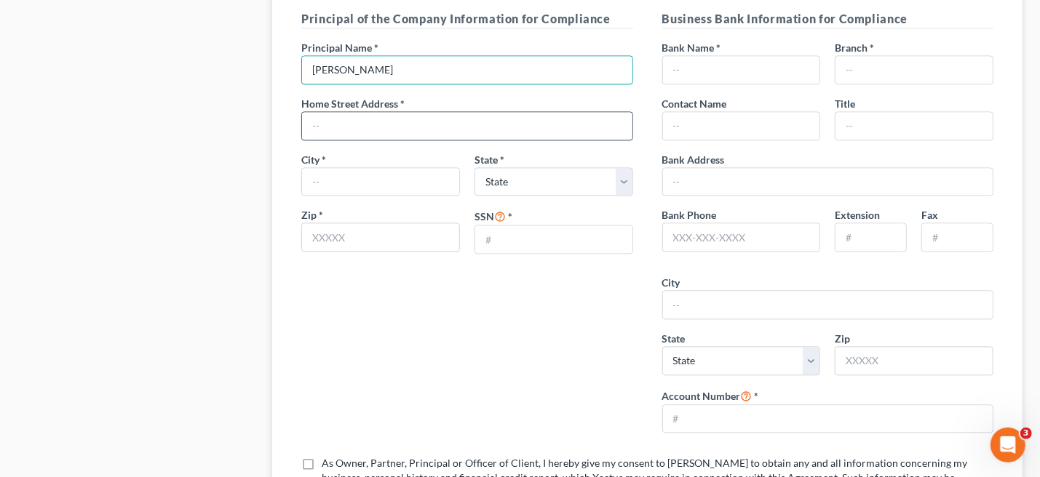
type input "[PERSON_NAME]"
click at [383, 127] on input "text" at bounding box center [467, 126] width 330 height 28
type input "[STREET_ADDRESS][PERSON_NAME]"
type input "[GEOGRAPHIC_DATA]"
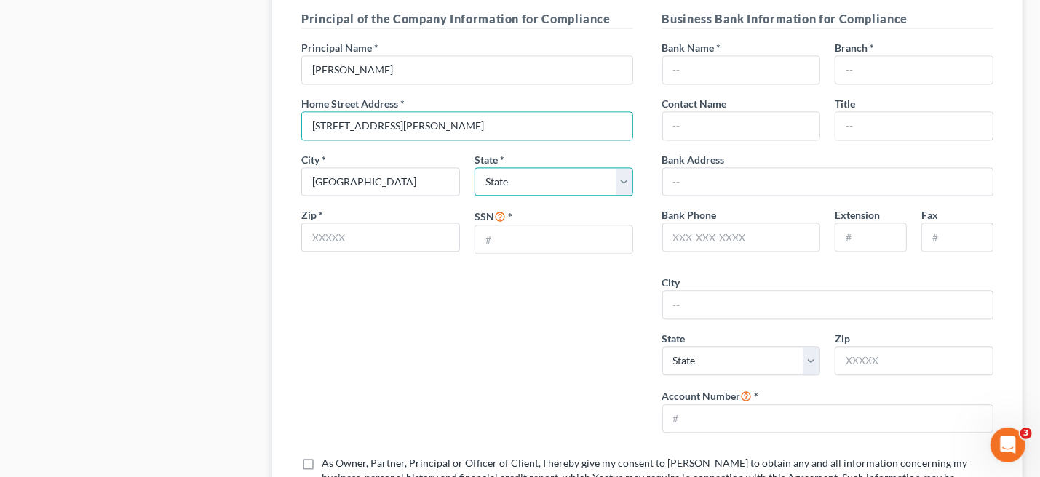
select select "33"
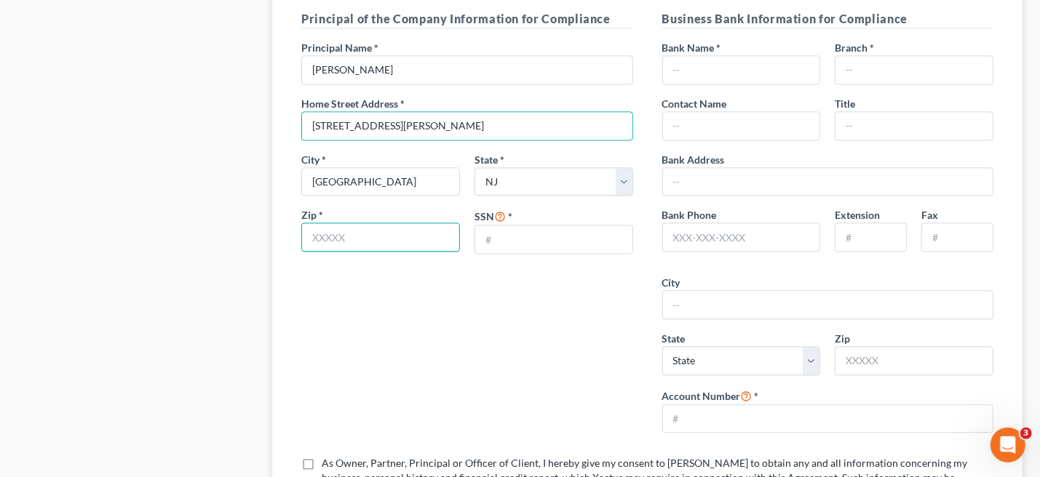
type input "08873"
type input "[GEOGRAPHIC_DATA]"
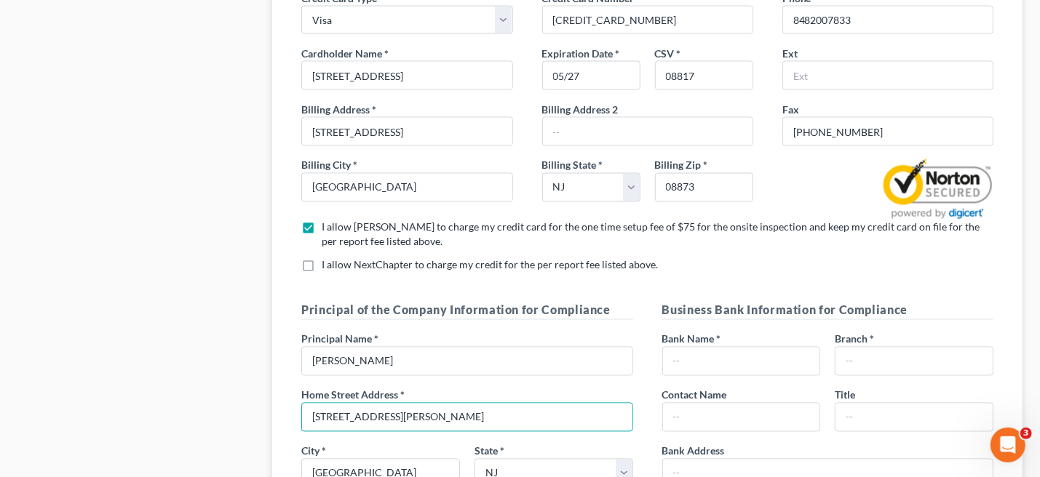
scroll to position [1164, 0]
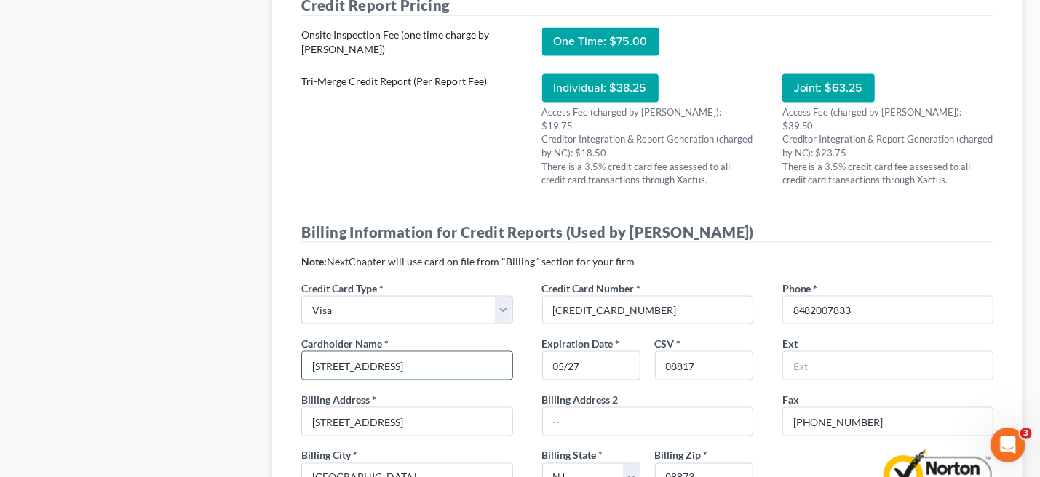
click at [437, 362] on input "[STREET_ADDRESS]" at bounding box center [407, 366] width 210 height 28
drag, startPoint x: 434, startPoint y: 357, endPoint x: 108, endPoint y: 360, distance: 326.7
type input "[PERSON_NAME]"
click at [745, 373] on input "08817" at bounding box center [704, 366] width 97 height 28
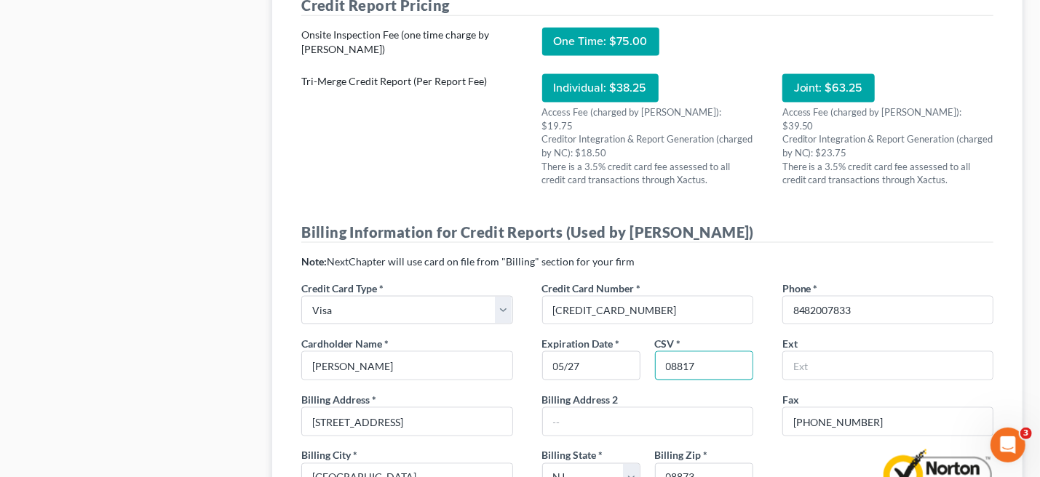
drag, startPoint x: 727, startPoint y: 370, endPoint x: 642, endPoint y: 371, distance: 84.4
click at [642, 371] on div "Expiration Date * 05/27 CSV * 08817" at bounding box center [648, 364] width 226 height 56
type input "811"
click at [934, 372] on input "text" at bounding box center [888, 366] width 210 height 28
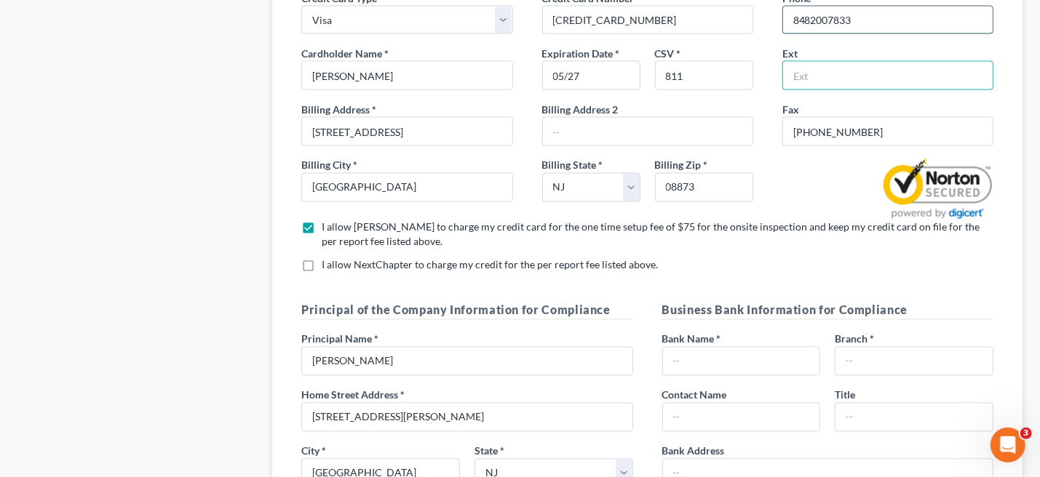
click at [806, 11] on input "8482007833" at bounding box center [888, 21] width 210 height 28
click at [809, 17] on input "8482007833" at bounding box center [888, 21] width 210 height 28
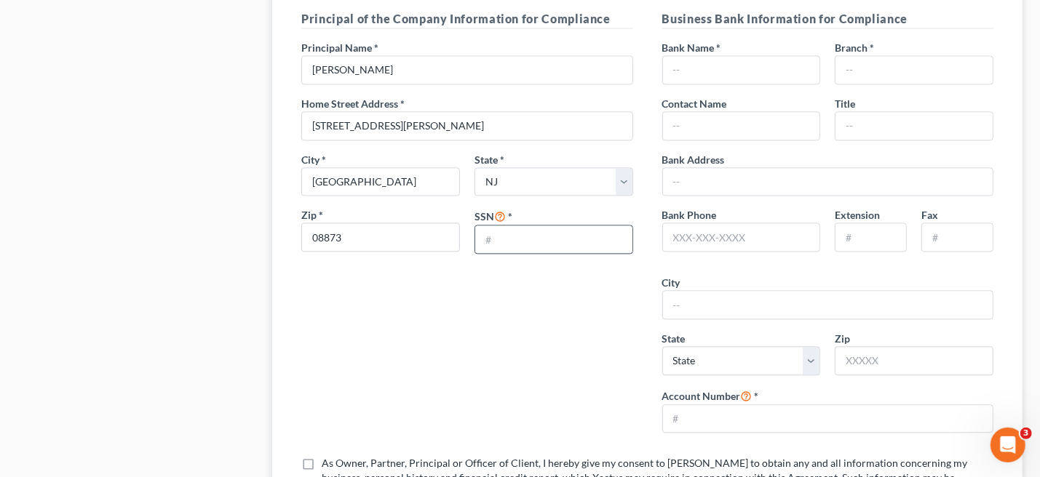
type input "[PHONE_NUMBER]"
click at [535, 231] on input "text" at bounding box center [553, 240] width 157 height 28
type input "135-72-6595"
click at [738, 60] on input "text" at bounding box center [741, 70] width 157 height 28
type input "Bank of America"
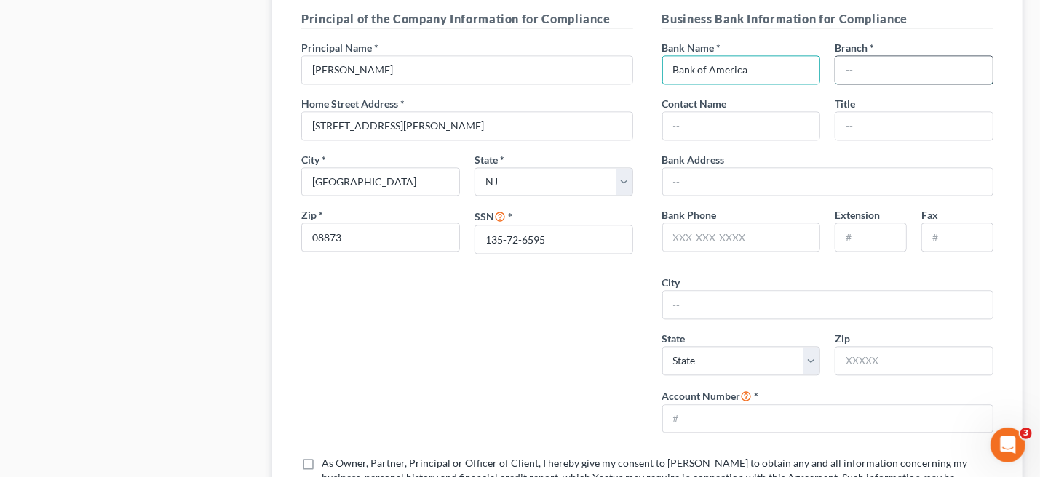
click at [861, 56] on input "text" at bounding box center [913, 70] width 157 height 28
type input "[GEOGRAPHIC_DATA], [GEOGRAPHIC_DATA]"
click at [704, 119] on input "text" at bounding box center [741, 126] width 157 height 28
click at [606, 315] on div "Principal of the Company Information for Compliance Principal Name * [PERSON_NA…" at bounding box center [467, 227] width 360 height 434
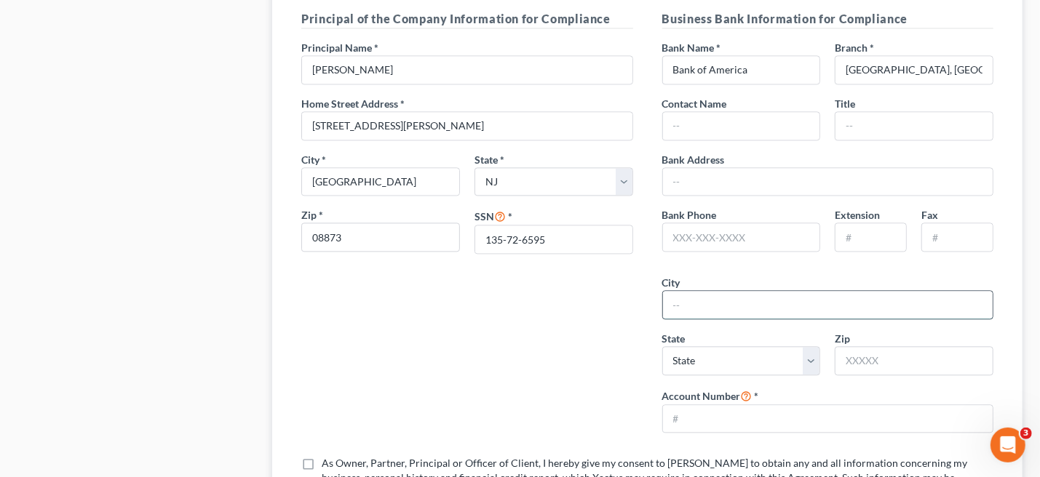
click at [706, 291] on input "text" at bounding box center [828, 305] width 330 height 28
type input "[GEOGRAPHIC_DATA]"
click at [809, 359] on select "State [US_STATE] AK AR AZ CA CO CT DE DC [GEOGRAPHIC_DATA] [GEOGRAPHIC_DATA] GU…" at bounding box center [741, 360] width 159 height 29
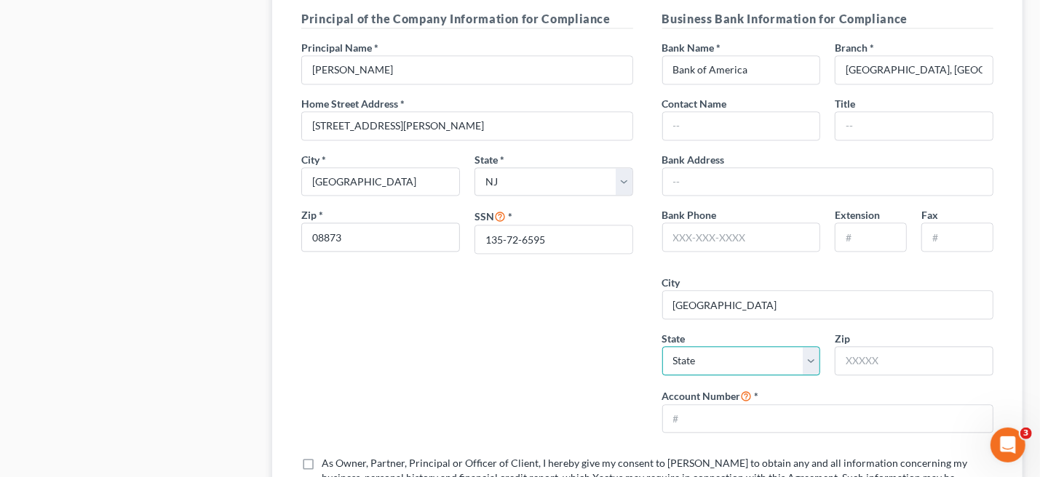
select select "33"
click at [662, 346] on select "State [US_STATE] AK AR AZ CA CO CT DE DC [GEOGRAPHIC_DATA] [GEOGRAPHIC_DATA] GU…" at bounding box center [741, 360] width 159 height 29
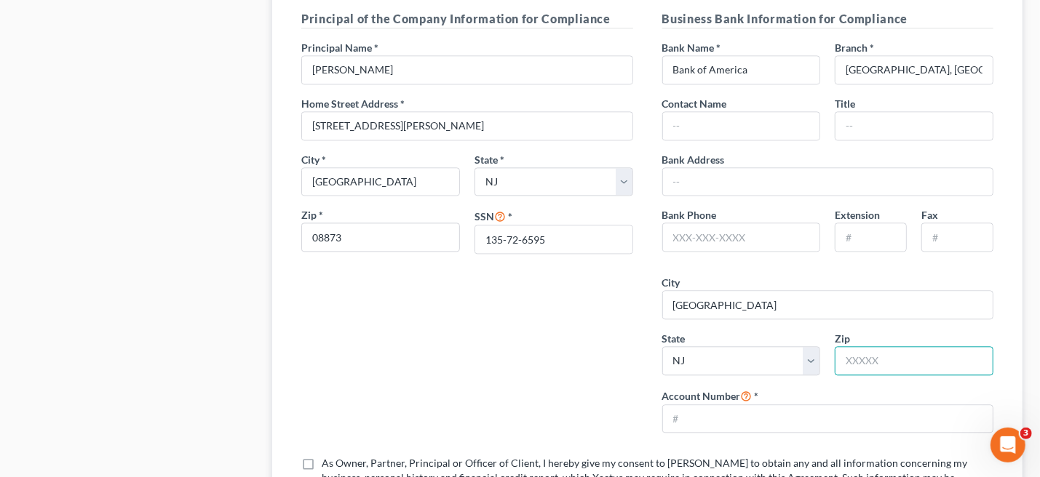
click at [860, 349] on input "text" at bounding box center [914, 360] width 159 height 29
type input "08873"
click at [589, 383] on div "Principal of the Company Information for Compliance Principal Name * [PERSON_NA…" at bounding box center [467, 227] width 360 height 434
click at [705, 412] on input "text" at bounding box center [828, 419] width 330 height 28
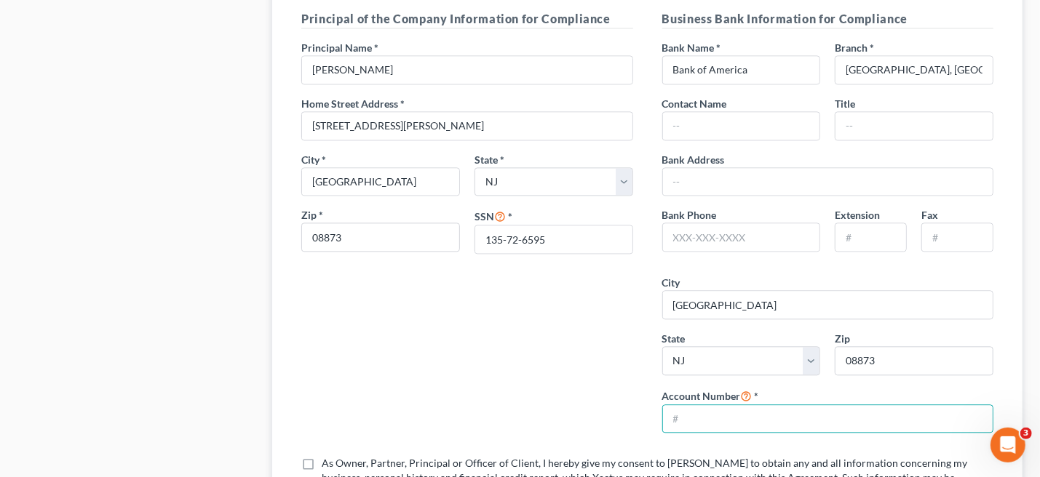
click at [544, 349] on div "Principal of the Company Information for Compliance Principal Name * [PERSON_NA…" at bounding box center [467, 227] width 360 height 434
click at [685, 411] on input "text" at bounding box center [828, 419] width 330 height 28
click at [696, 413] on input "text" at bounding box center [828, 419] width 330 height 28
type input "381067724792"
click at [617, 393] on div "Principal of the Company Information for Compliance Principal Name * [PERSON_NA…" at bounding box center [467, 227] width 360 height 434
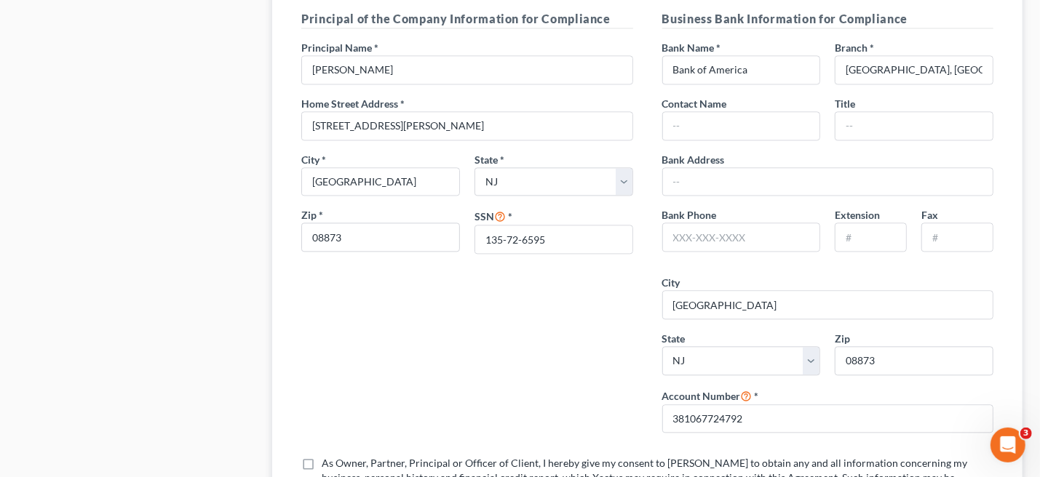
scroll to position [2037, 0]
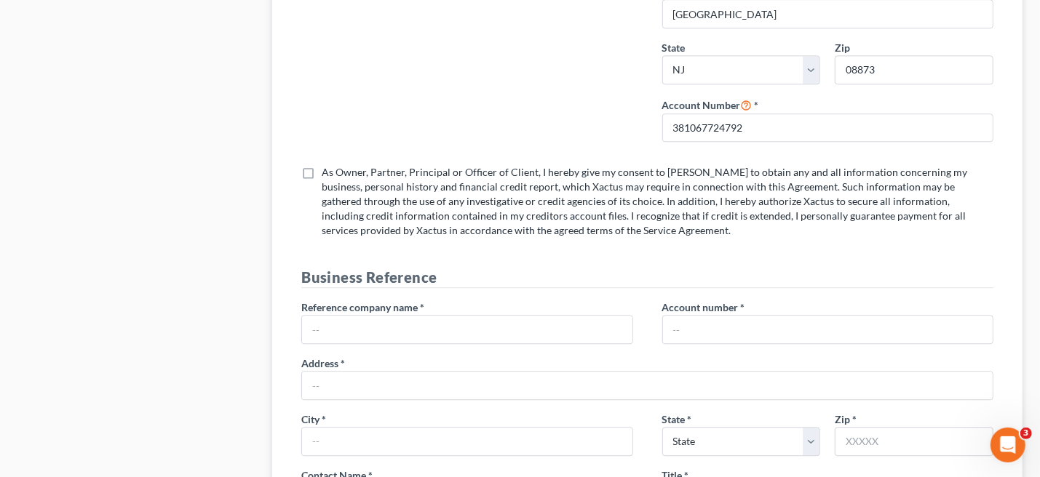
click at [322, 165] on label "As Owner, Partner, Principal or Officer of Client, I hereby give my consent to …" at bounding box center [658, 201] width 672 height 73
click at [327, 165] on input "As Owner, Partner, Principal or Officer of Client, I hereby give my consent to …" at bounding box center [331, 169] width 9 height 9
checkbox input "true"
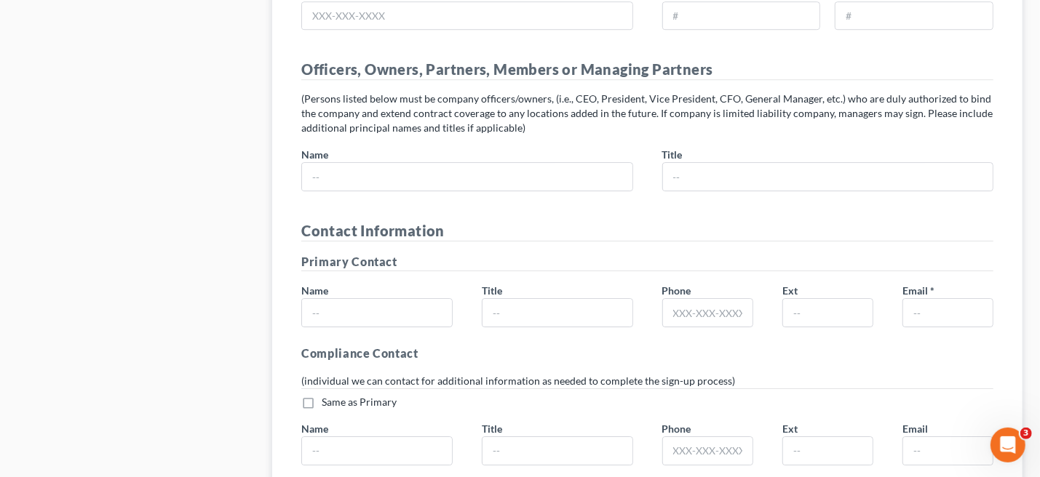
scroll to position [2458, 0]
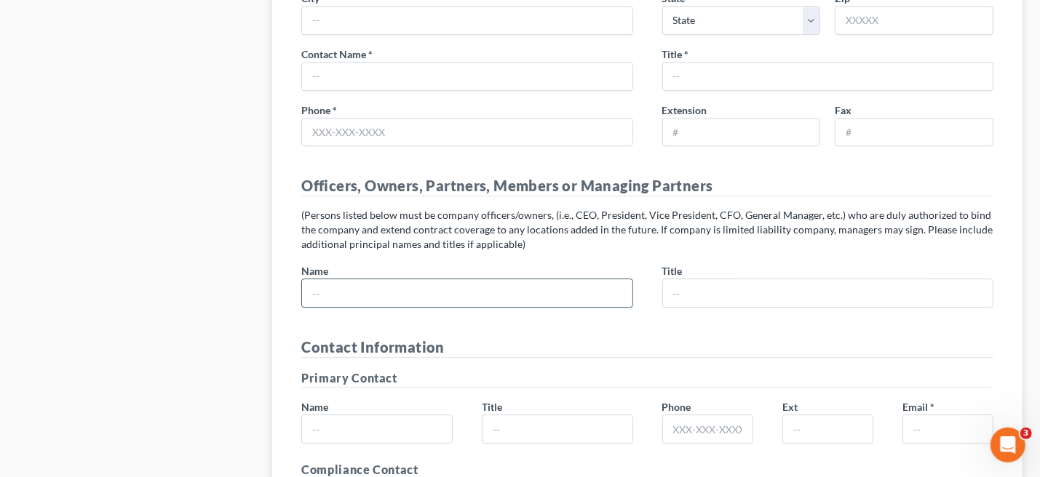
click at [367, 279] on input "text" at bounding box center [467, 293] width 330 height 28
type input "[PERSON_NAME]"
type input "8482007833"
type input "[EMAIL_ADDRESS][DOMAIN_NAME]"
click at [350, 279] on input "text" at bounding box center [467, 293] width 330 height 28
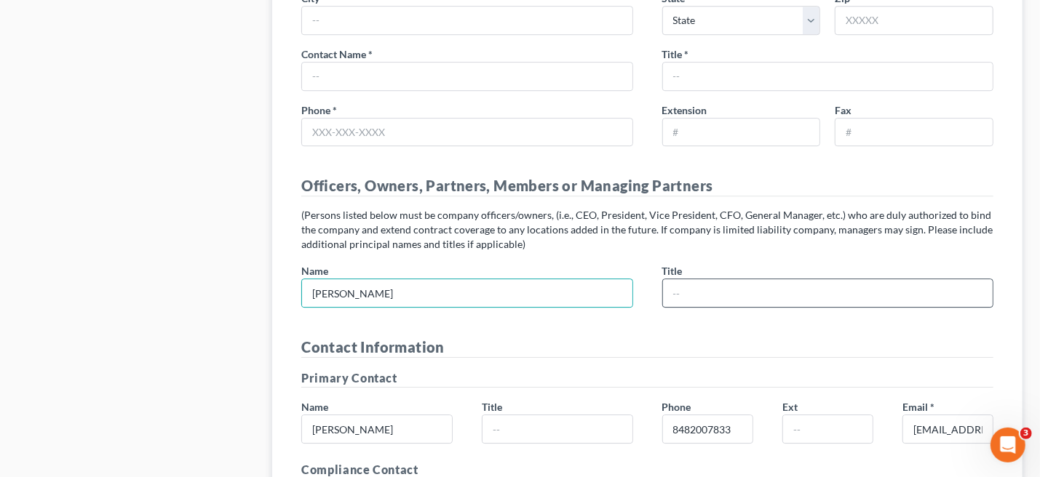
type input "[PERSON_NAME]"
click at [686, 282] on input "text" at bounding box center [828, 293] width 330 height 28
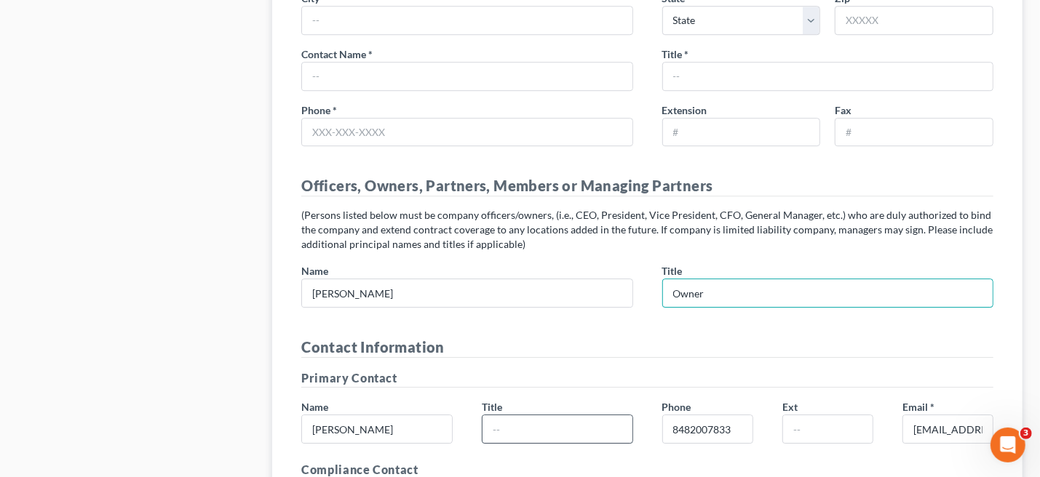
type input "Owner"
click at [619, 415] on input "text" at bounding box center [557, 429] width 150 height 28
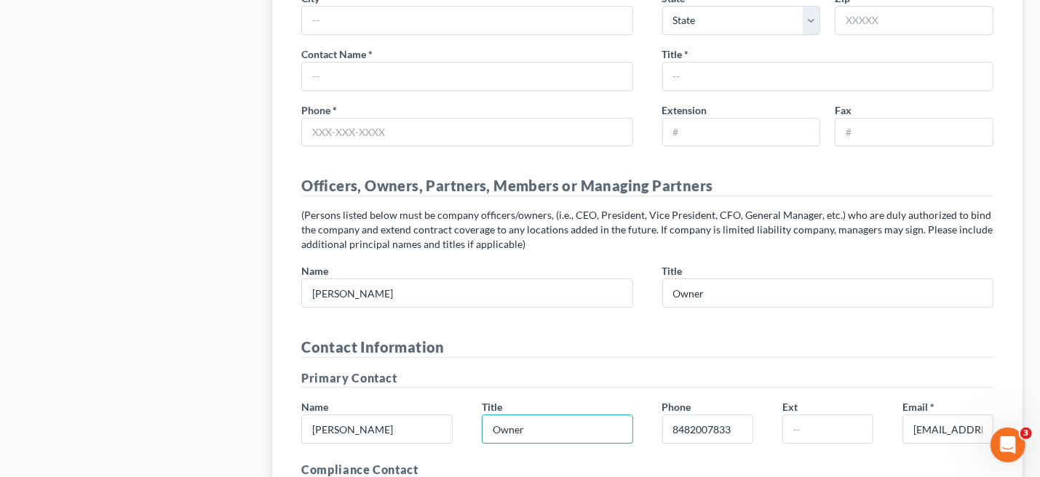
scroll to position [2749, 0]
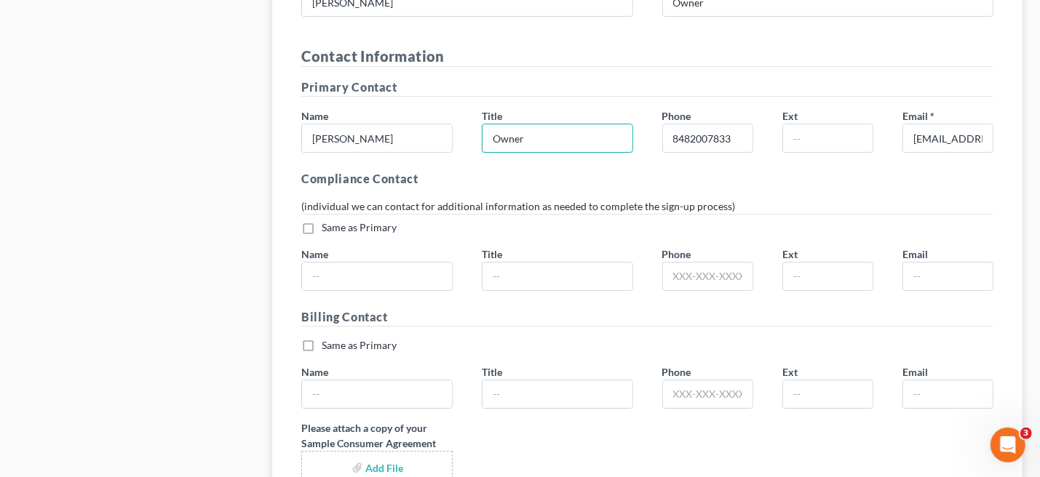
type input "Owner"
click at [322, 220] on label "Same as Primary *" at bounding box center [359, 227] width 75 height 15
click at [327, 220] on input "Same as Primary *" at bounding box center [331, 224] width 9 height 9
checkbox input "true"
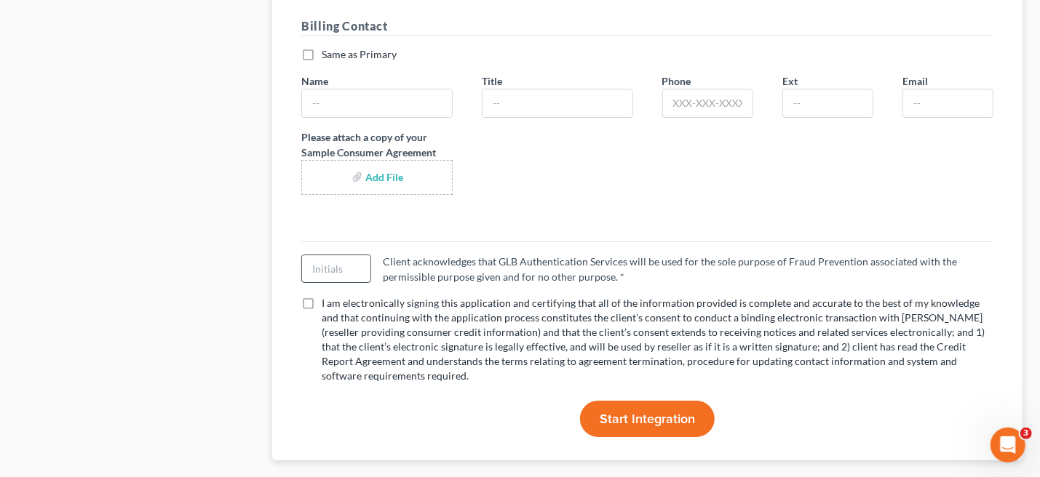
click at [345, 260] on input "text" at bounding box center [336, 269] width 68 height 28
type input "ABA"
click at [322, 296] on label "I am electronically signing this application and certifying that all of the inf…" at bounding box center [658, 339] width 672 height 87
click at [327, 296] on input "I am electronically signing this application and certifying that all of the inf…" at bounding box center [331, 300] width 9 height 9
checkbox input "true"
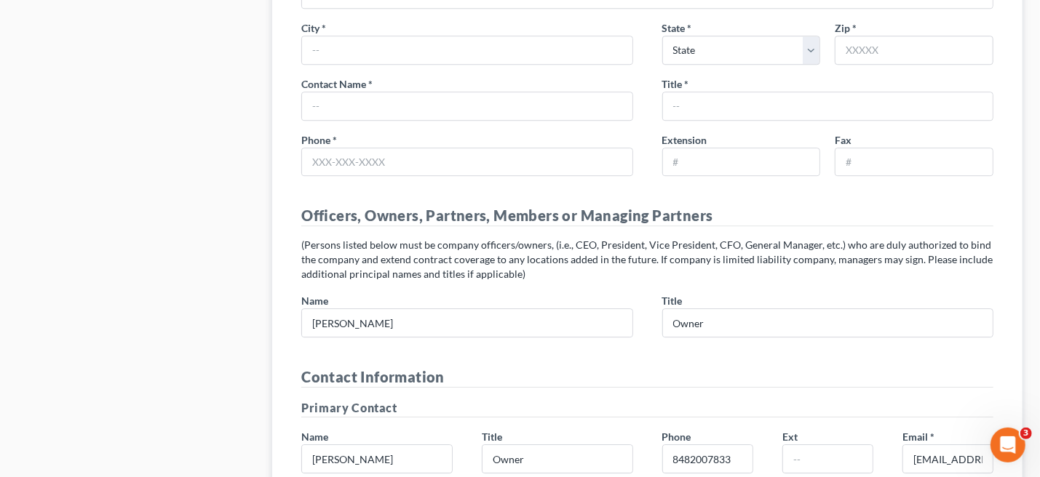
scroll to position [2167, 0]
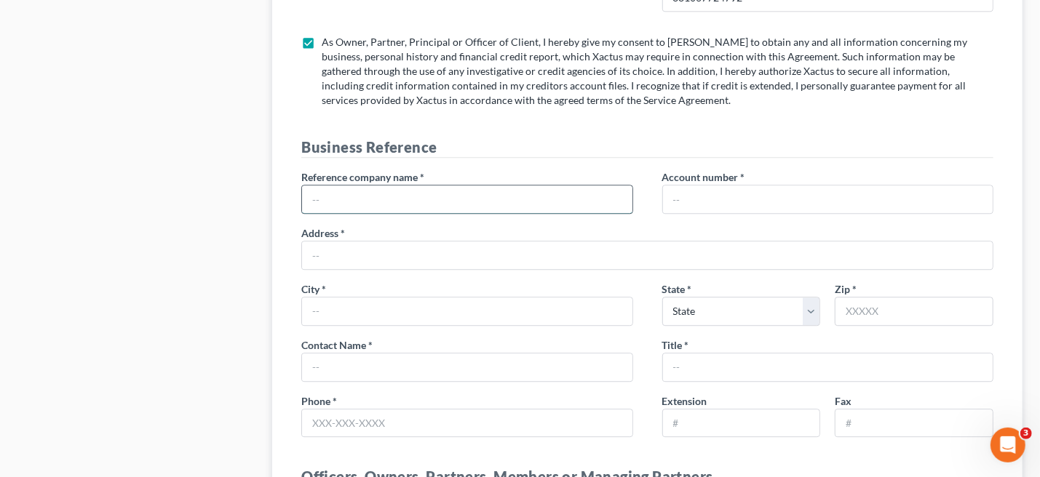
click at [357, 194] on input "text" at bounding box center [467, 200] width 330 height 28
type input "[STREET_ADDRESS]"
type input "EDISON"
select select "33"
type input "08817"
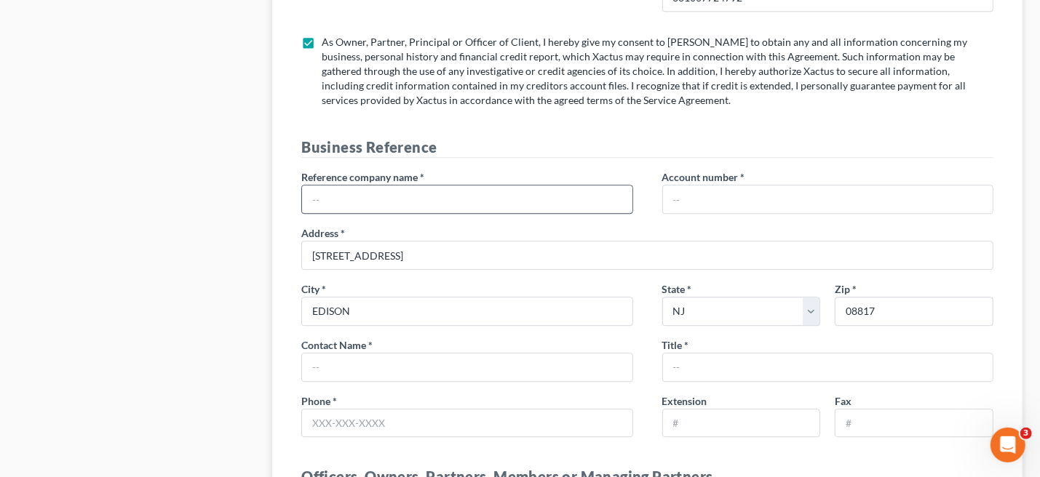
type input "Edison"
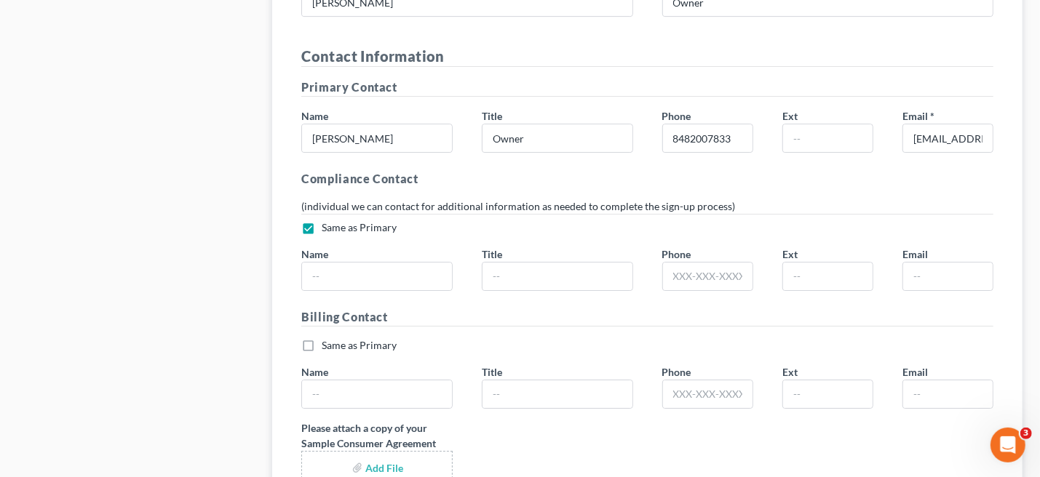
scroll to position [3041, 0]
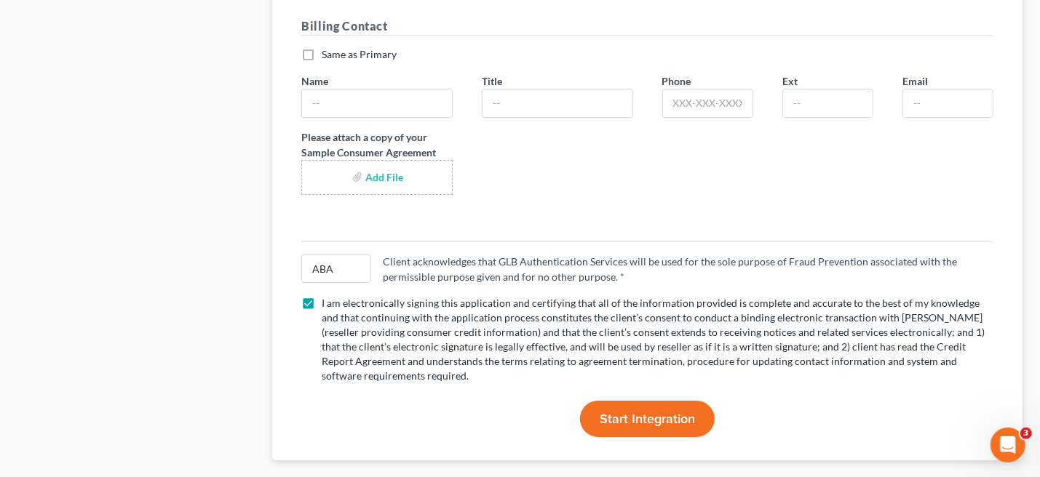
click at [657, 411] on span "Start Integration" at bounding box center [647, 419] width 95 height 16
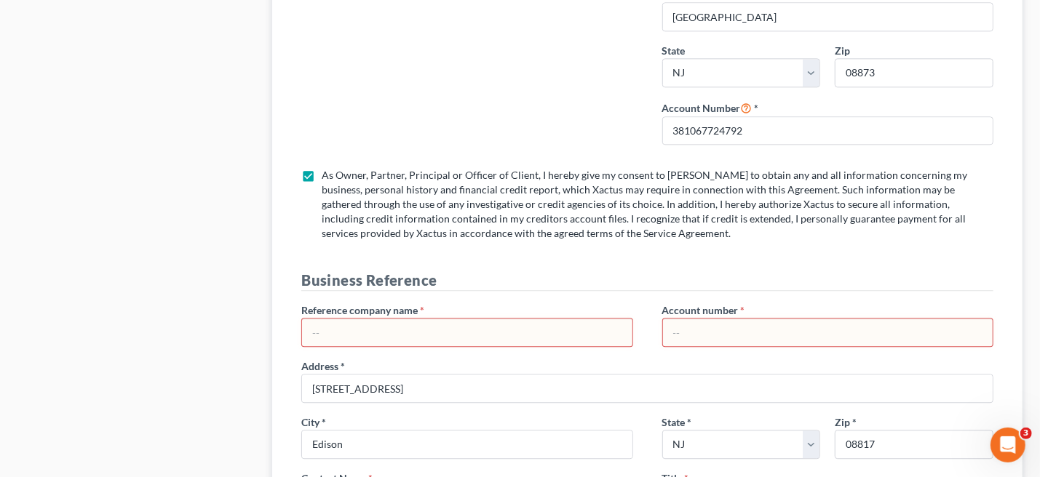
scroll to position [2325, 0]
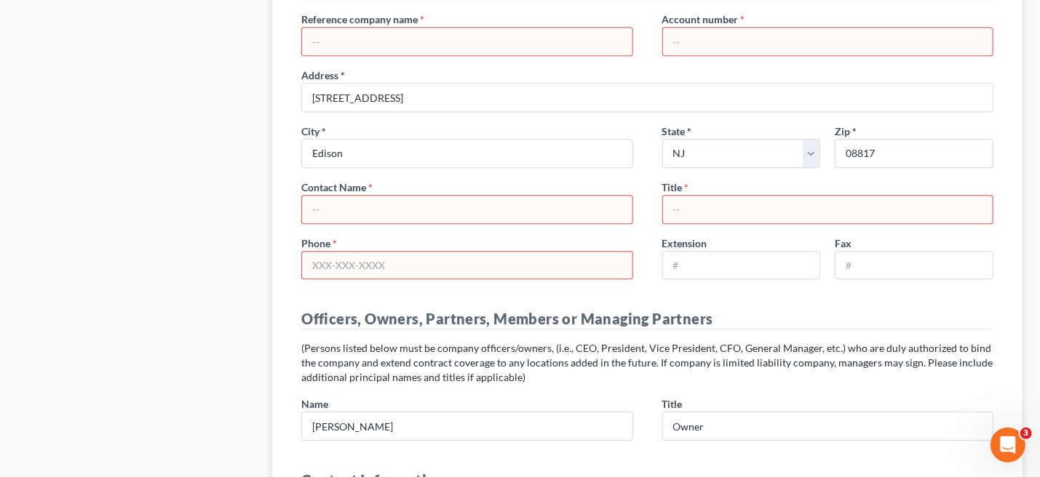
drag, startPoint x: 397, startPoint y: 38, endPoint x: 754, endPoint y: 26, distance: 357.4
click at [754, 28] on input "text" at bounding box center [828, 42] width 330 height 28
click at [797, 277] on div "Extension Fax" at bounding box center [828, 264] width 346 height 56
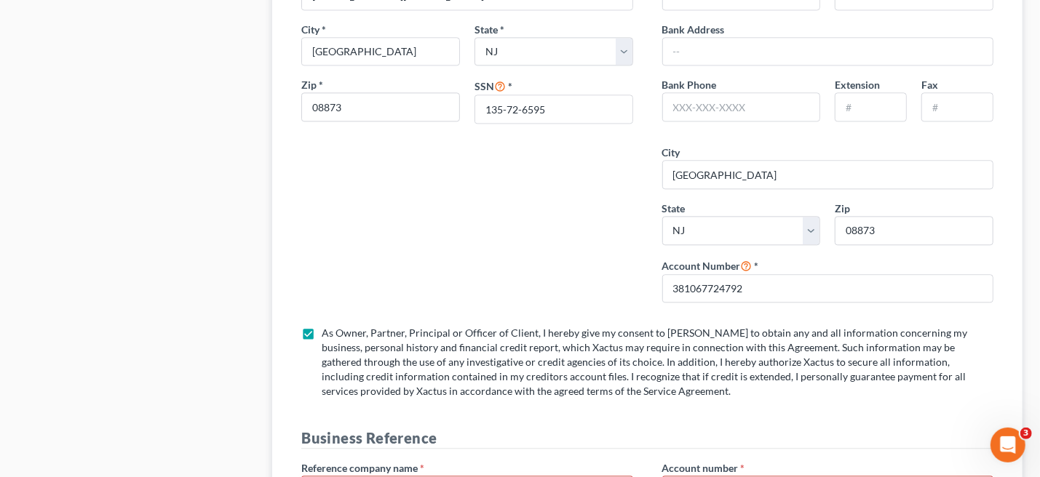
scroll to position [2167, 0]
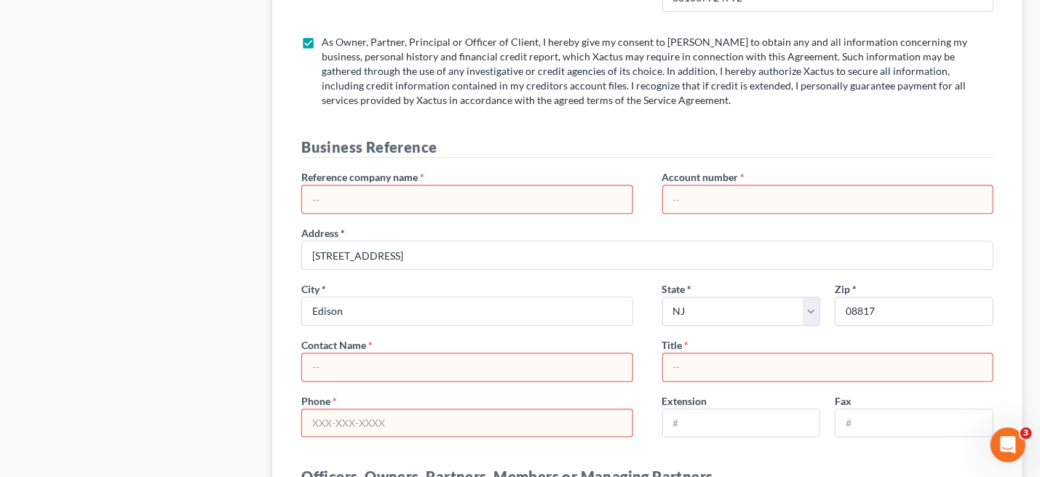
click at [375, 186] on input "text" at bounding box center [467, 200] width 330 height 28
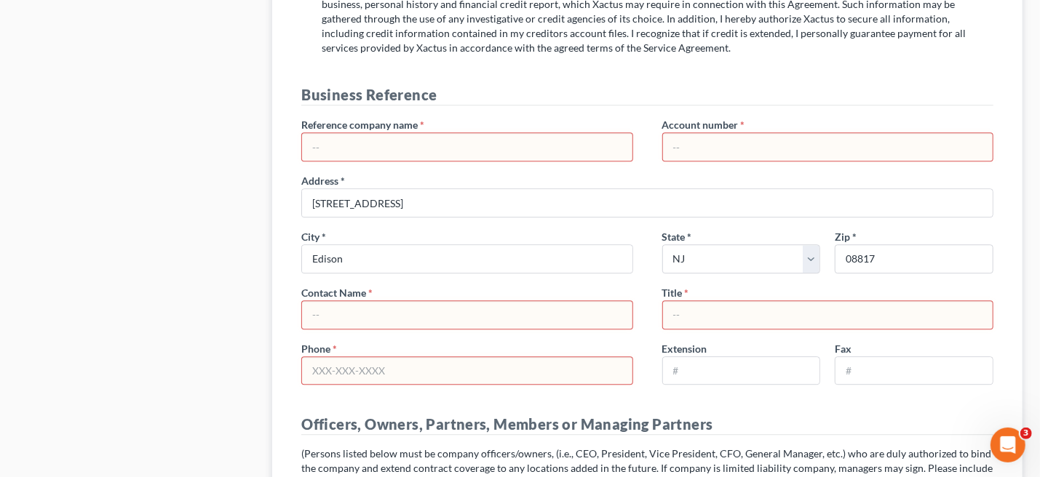
scroll to position [2328, 0]
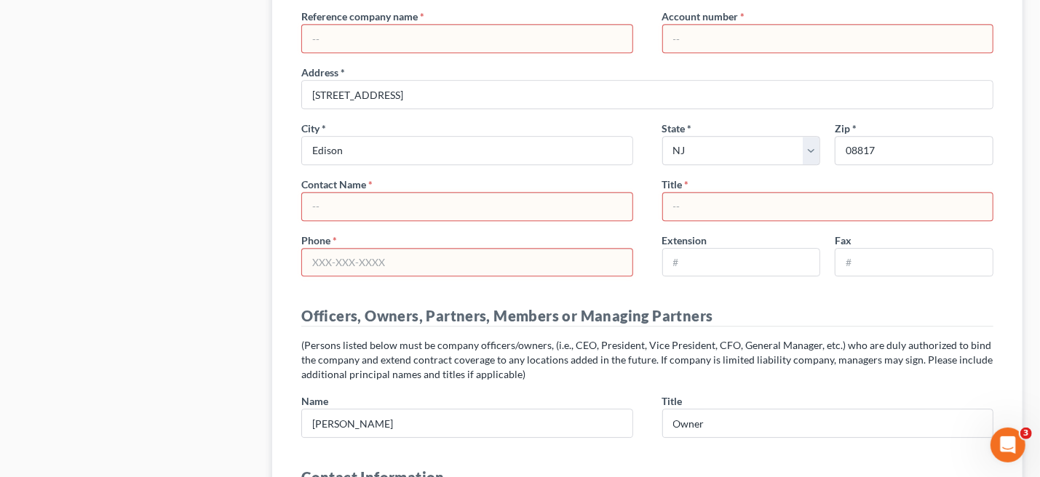
click at [568, 200] on input "text" at bounding box center [467, 207] width 330 height 28
click at [771, 194] on input "text" at bounding box center [828, 207] width 330 height 28
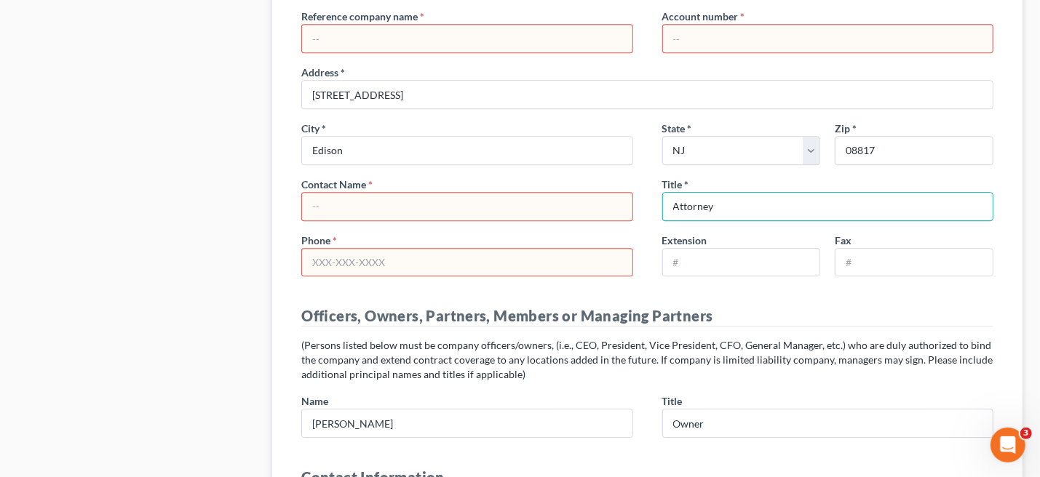
type input "Attorney"
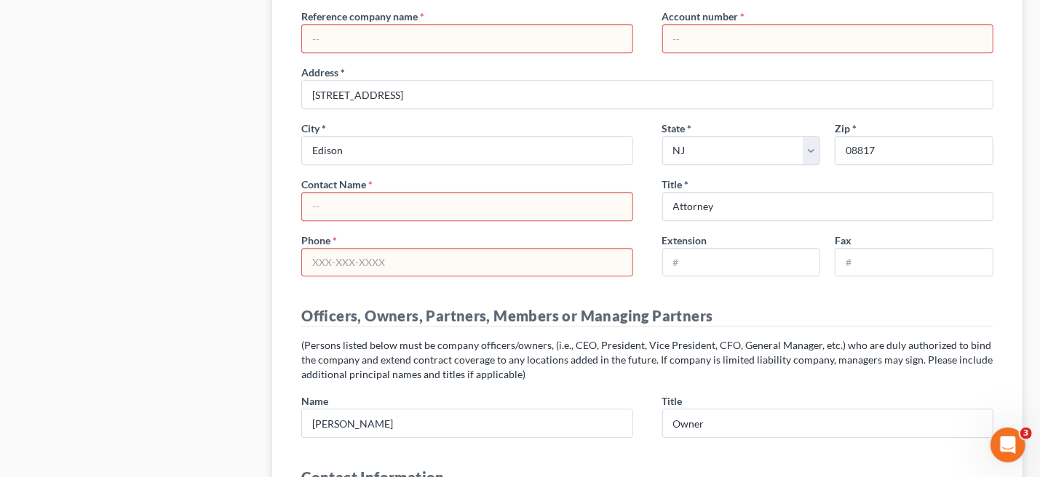
click at [383, 31] on input "text" at bounding box center [467, 39] width 330 height 28
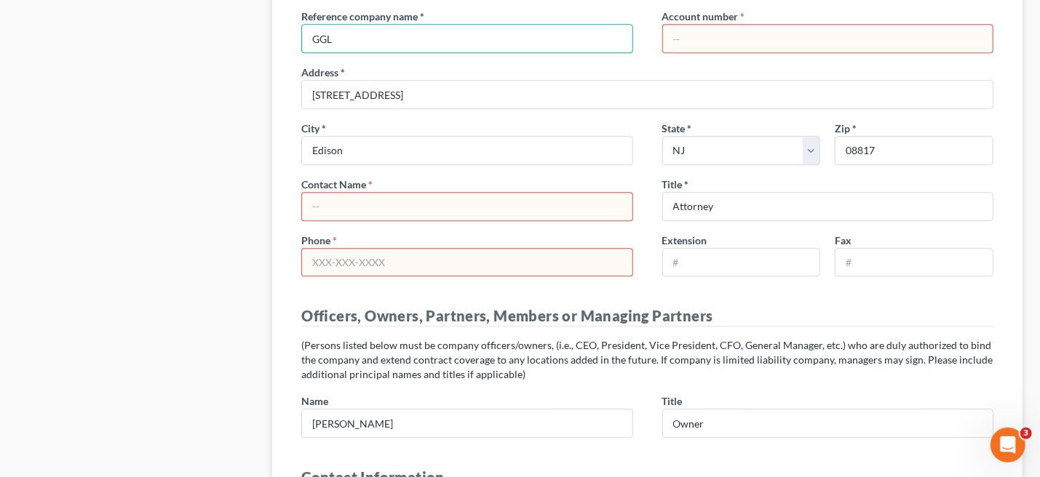
type input "GGL"
click at [703, 29] on input "text" at bounding box center [828, 39] width 330 height 28
click at [430, 88] on input "[STREET_ADDRESS]" at bounding box center [647, 95] width 690 height 28
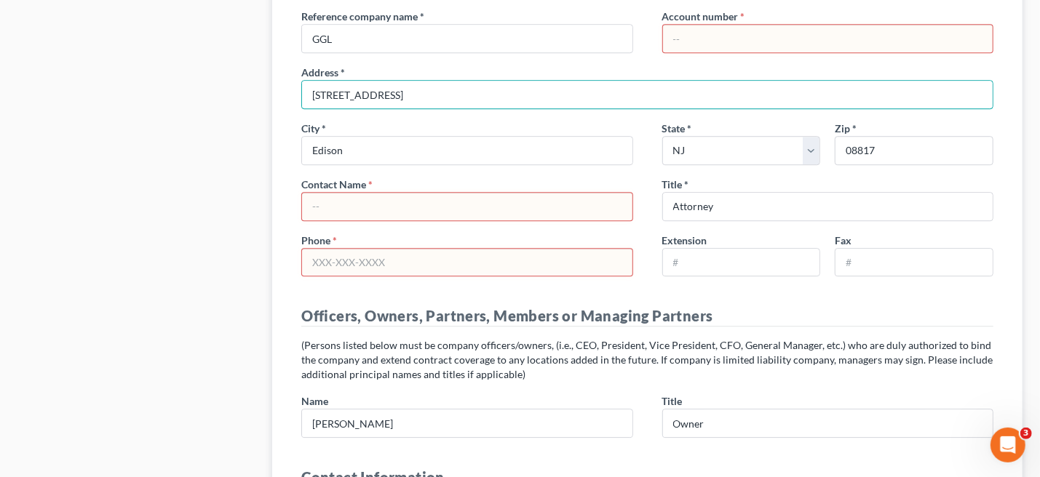
drag, startPoint x: 431, startPoint y: 86, endPoint x: -23, endPoint y: 68, distance: 454.3
type input "[STREET_ADDRESS][PERSON_NAME]"
type input "[GEOGRAPHIC_DATA]"
type input "[STREET_ADDRESS][PERSON_NAME]"
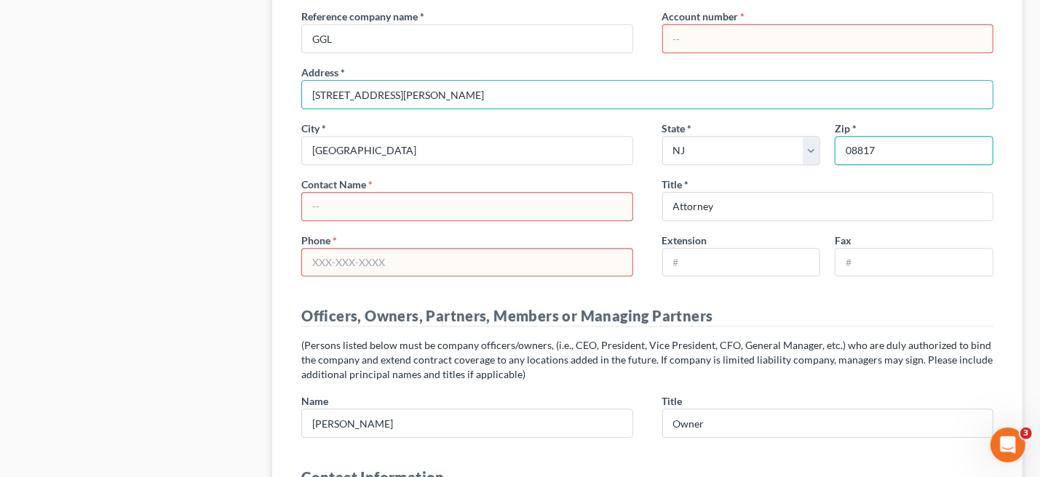
drag, startPoint x: 872, startPoint y: 145, endPoint x: 882, endPoint y: 146, distance: 10.2
click at [874, 146] on input "08817" at bounding box center [914, 150] width 159 height 29
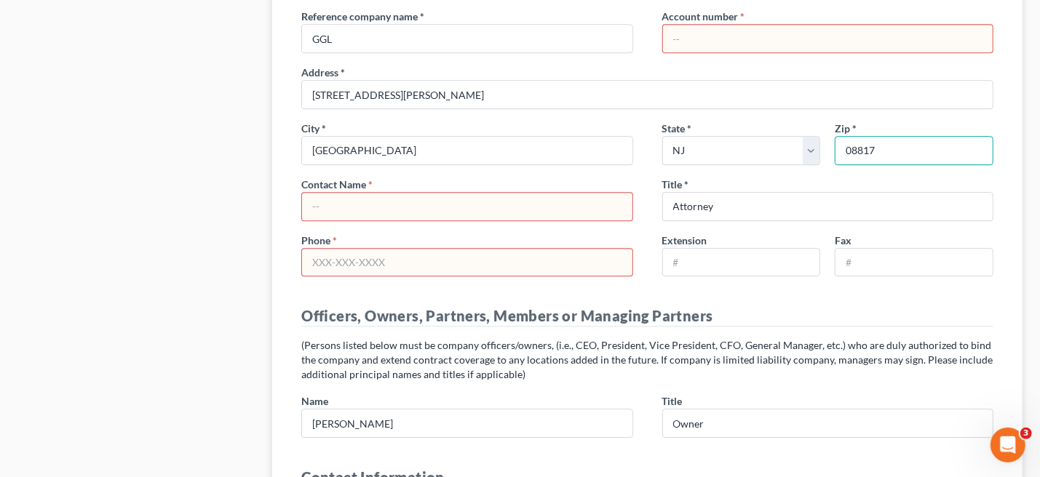
click at [849, 139] on input "08817" at bounding box center [914, 150] width 159 height 29
drag, startPoint x: 842, startPoint y: 141, endPoint x: 948, endPoint y: 129, distance: 106.9
click at [948, 136] on input "08817" at bounding box center [914, 150] width 159 height 29
type input "08901"
drag, startPoint x: 317, startPoint y: 201, endPoint x: 324, endPoint y: 200, distance: 7.3
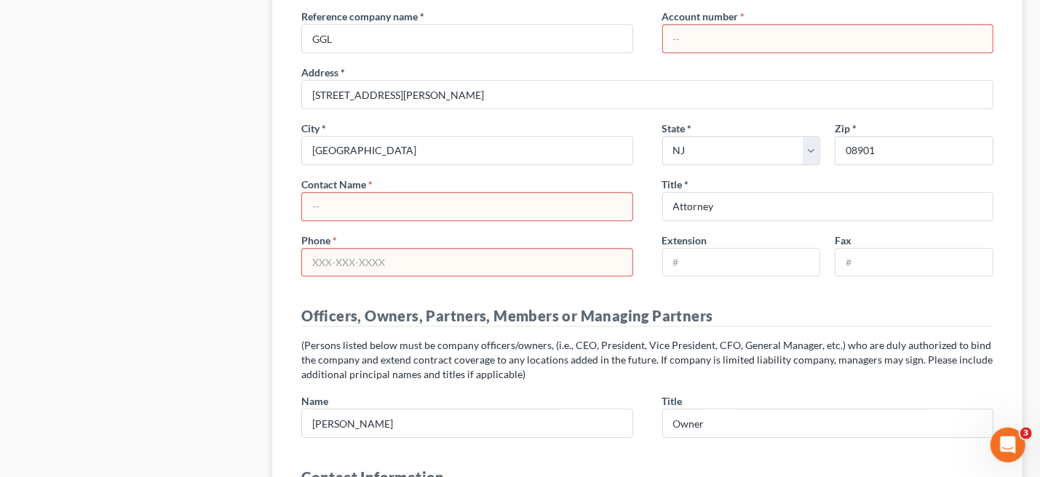
click at [324, 200] on input "text" at bounding box center [467, 207] width 330 height 28
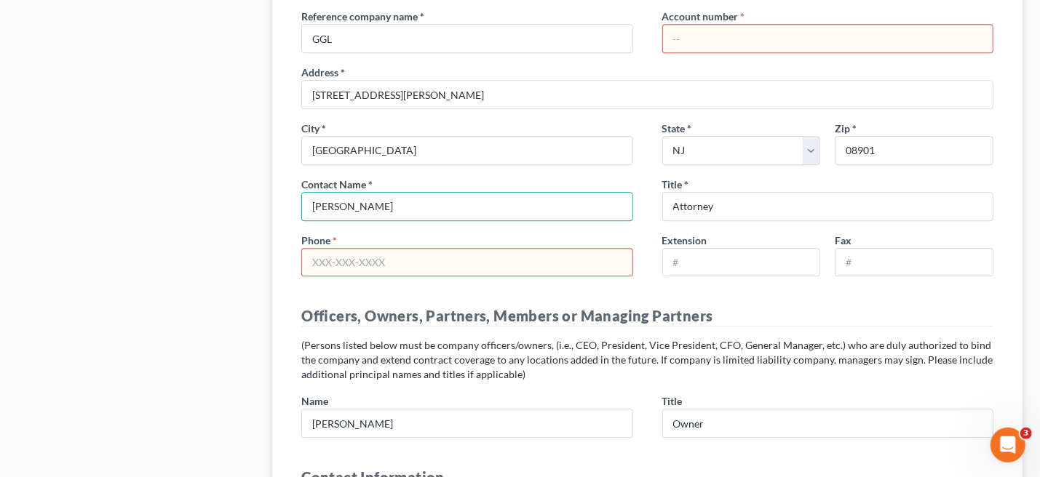
type input "[PERSON_NAME]"
click at [410, 250] on input "text" at bounding box center [467, 263] width 330 height 28
click at [395, 249] on input "text" at bounding box center [467, 263] width 330 height 28
drag, startPoint x: 395, startPoint y: 248, endPoint x: 263, endPoint y: 248, distance: 131.7
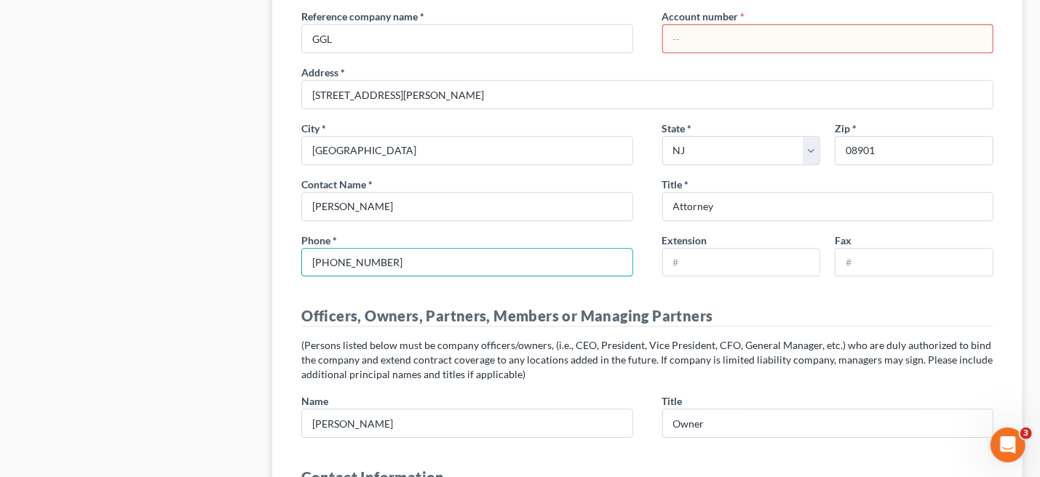
type input "[PHONE_NUMBER]"
click at [861, 306] on h4 "Officers, Owners, Partners, Members or Managing Partners" at bounding box center [647, 316] width 692 height 21
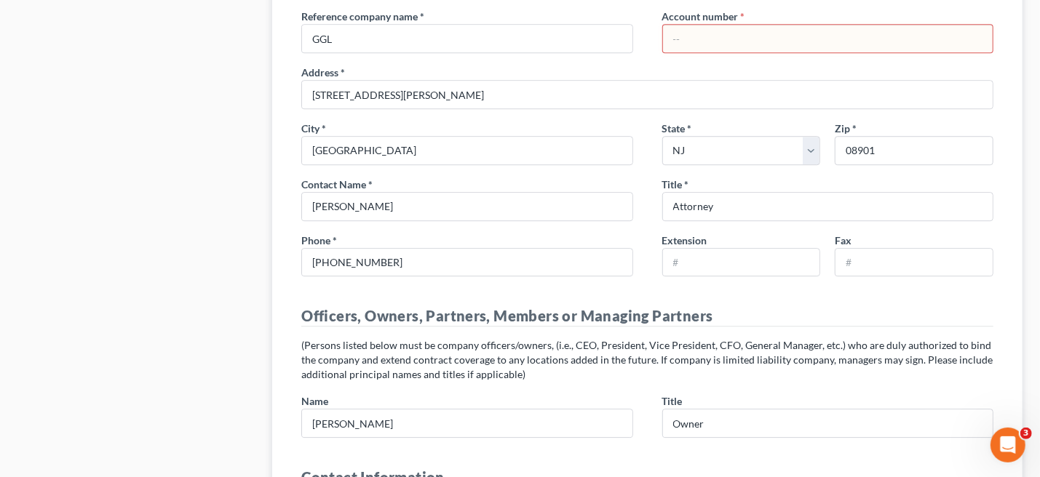
scroll to position [2037, 0]
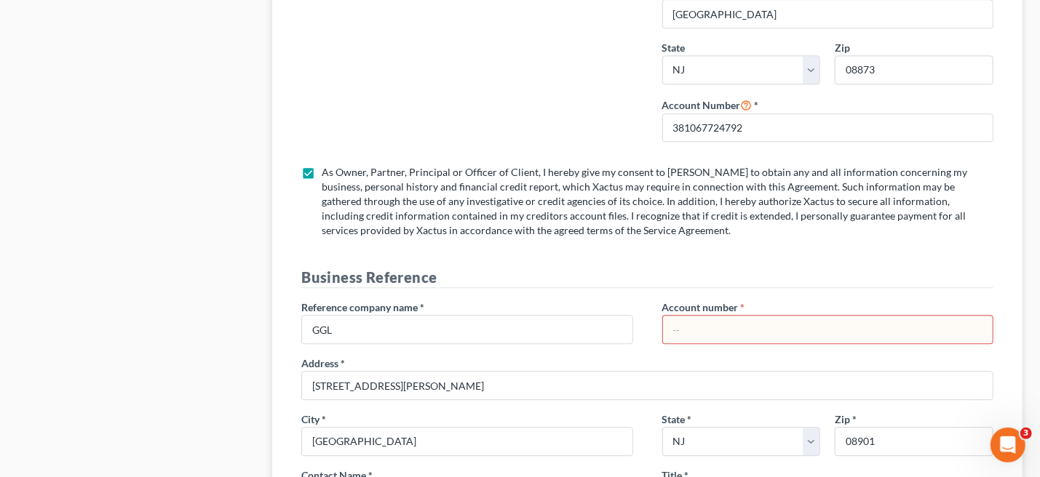
click at [693, 321] on input "text" at bounding box center [828, 330] width 330 height 28
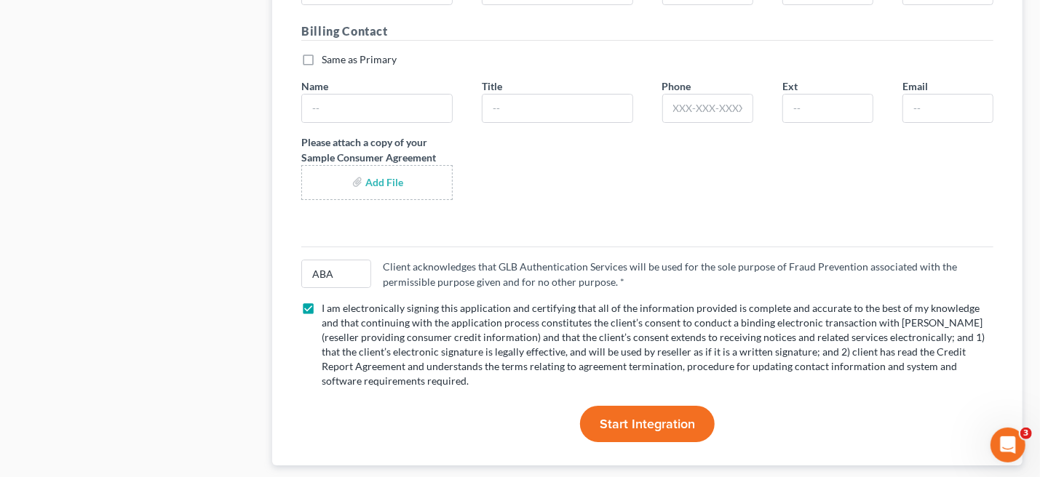
scroll to position [3041, 0]
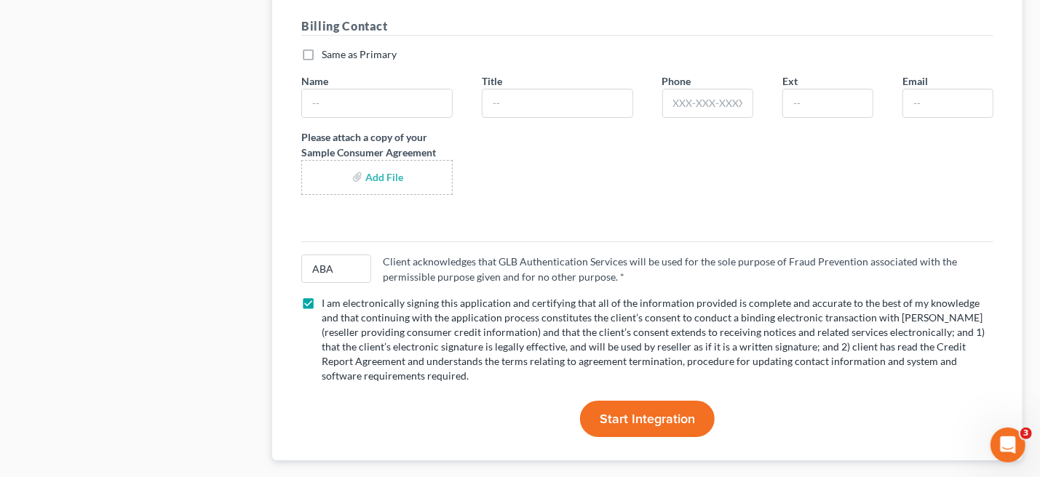
type input "00"
click at [669, 411] on span "Start Integration" at bounding box center [647, 419] width 95 height 16
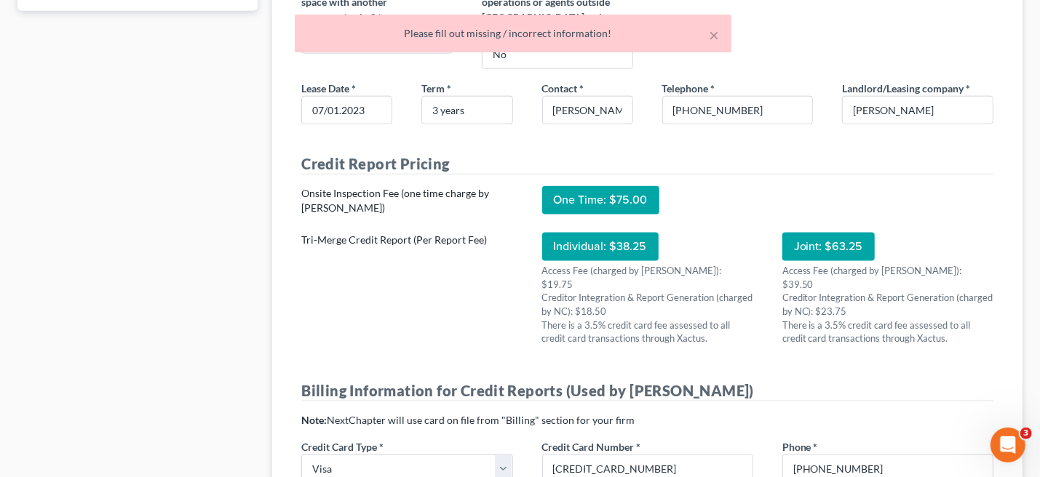
scroll to position [579, 0]
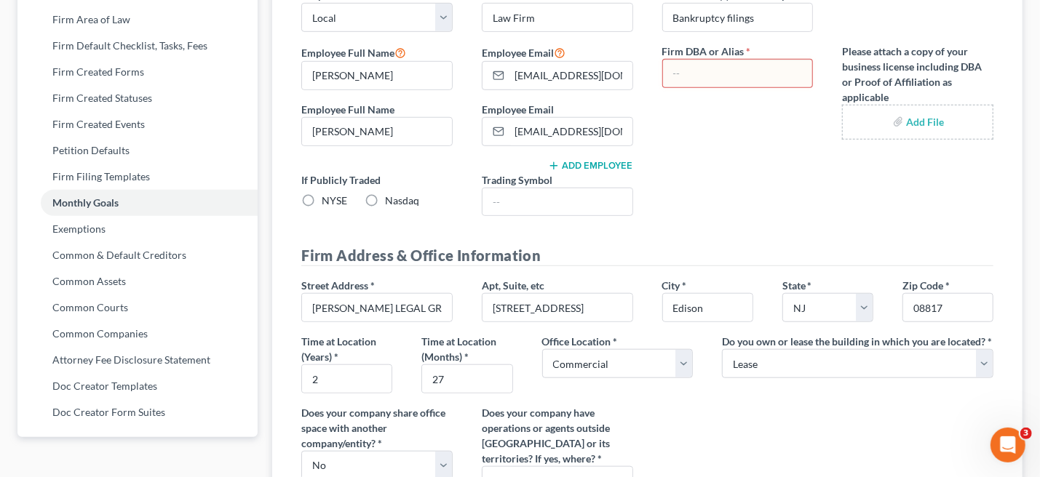
click at [716, 77] on input "text" at bounding box center [738, 74] width 150 height 28
type input "None"
click at [797, 184] on div "Type of Entity * Corp Sole Prop LLC Partnership Estimated Monthly Reports * Sel…" at bounding box center [647, 9] width 721 height 438
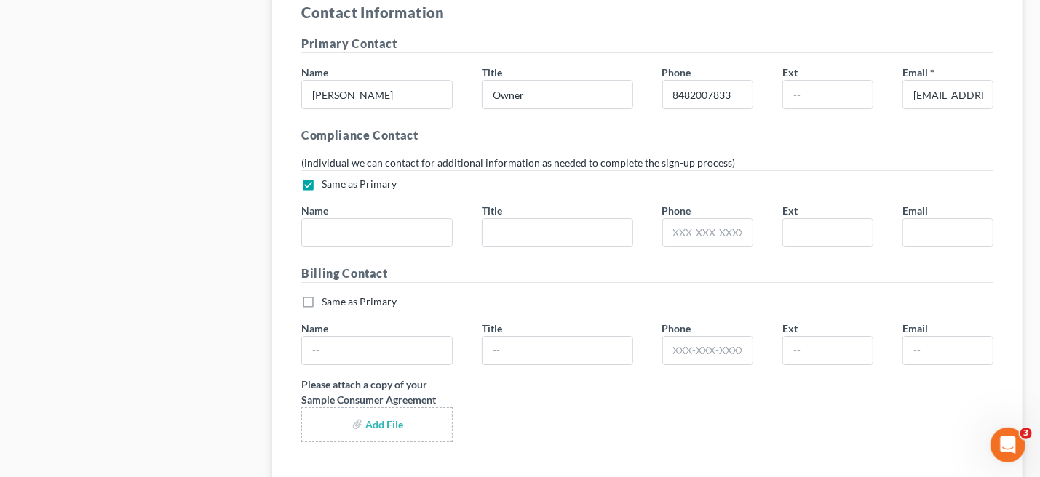
scroll to position [3041, 0]
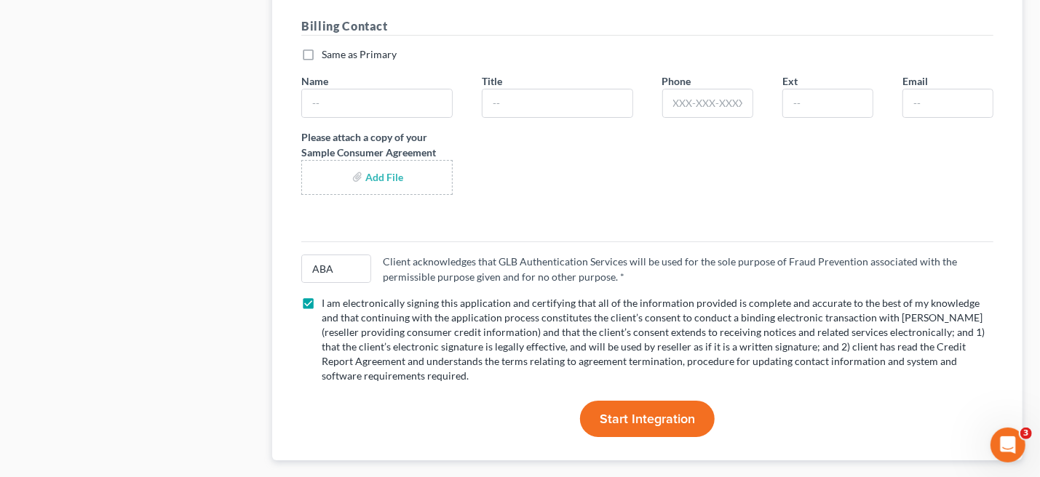
click at [640, 411] on span "Start Integration" at bounding box center [647, 419] width 95 height 16
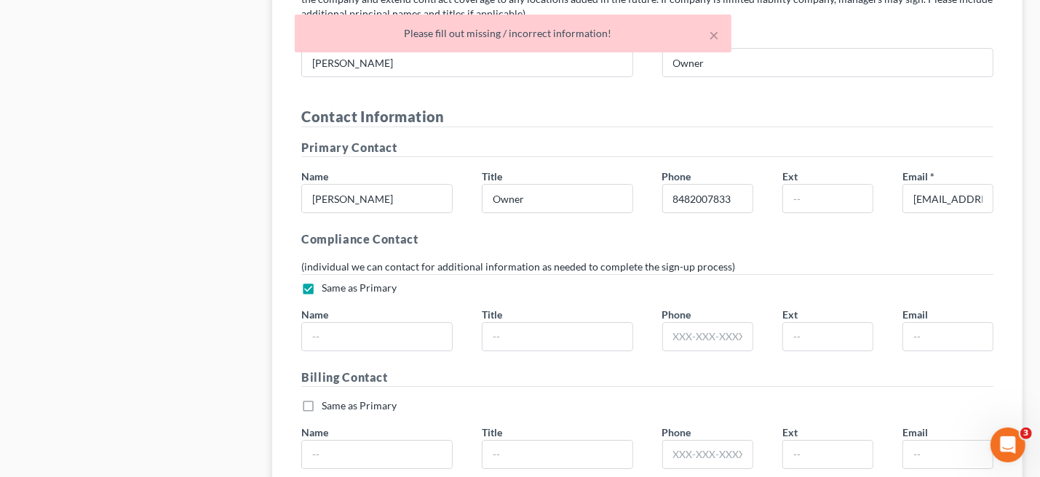
scroll to position [1636, 0]
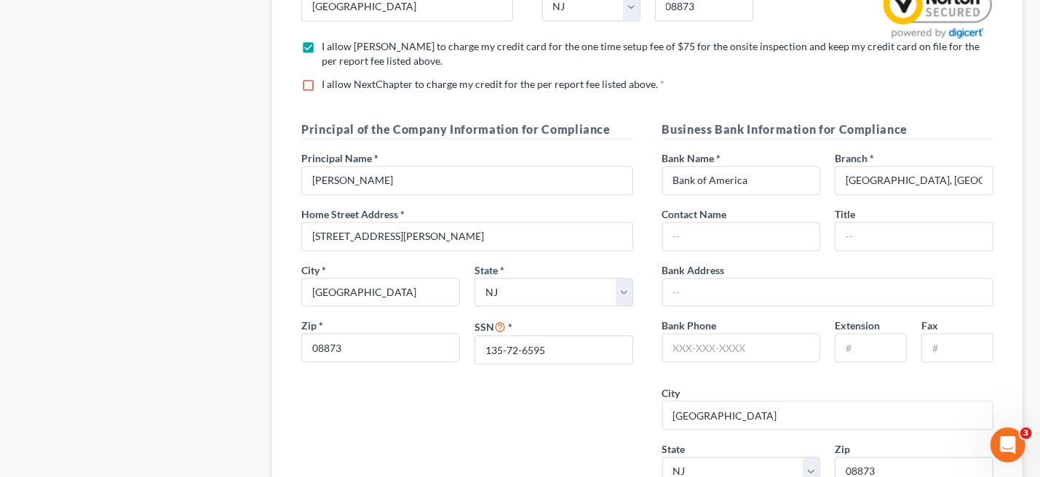
click at [322, 81] on label "I allow NextChapter to charge my credit for the per report fee listed above. *" at bounding box center [493, 84] width 343 height 15
click at [327, 81] on input "I allow NextChapter to charge my credit for the per report fee listed above. *" at bounding box center [331, 81] width 9 height 9
checkbox input "true"
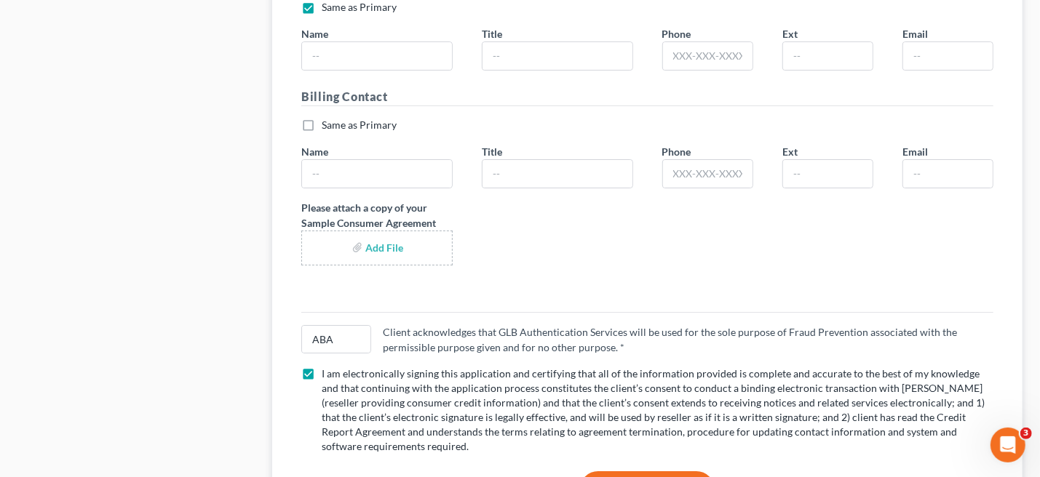
scroll to position [3041, 0]
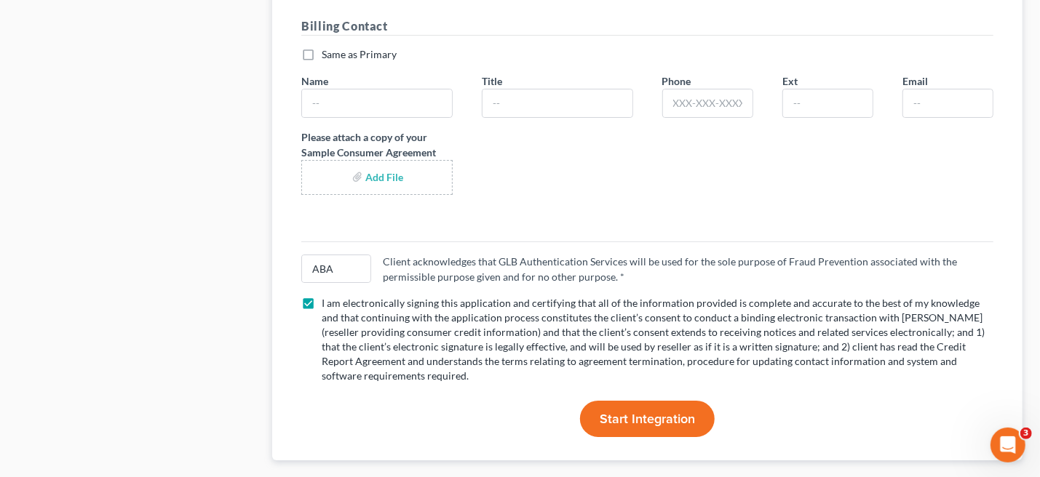
click at [652, 411] on span "Start Integration" at bounding box center [647, 419] width 95 height 16
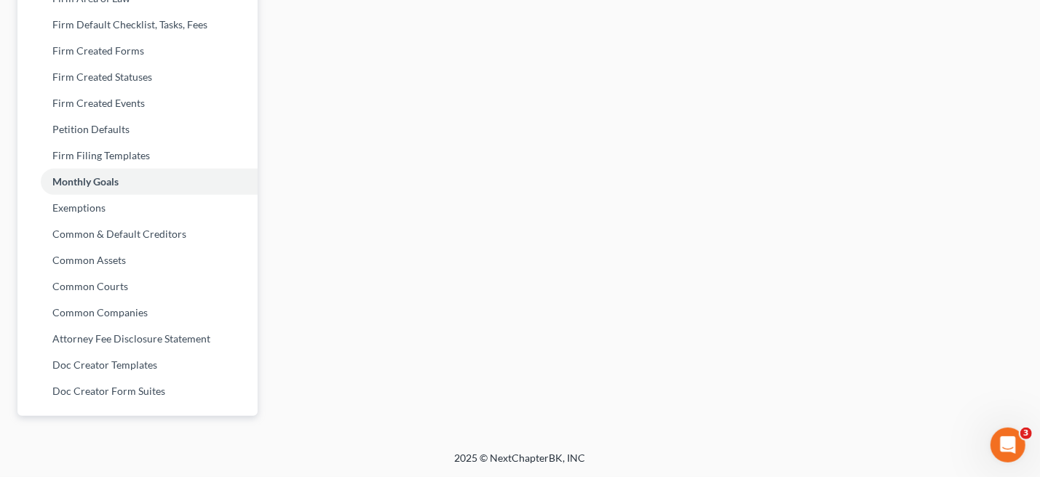
scroll to position [600, 0]
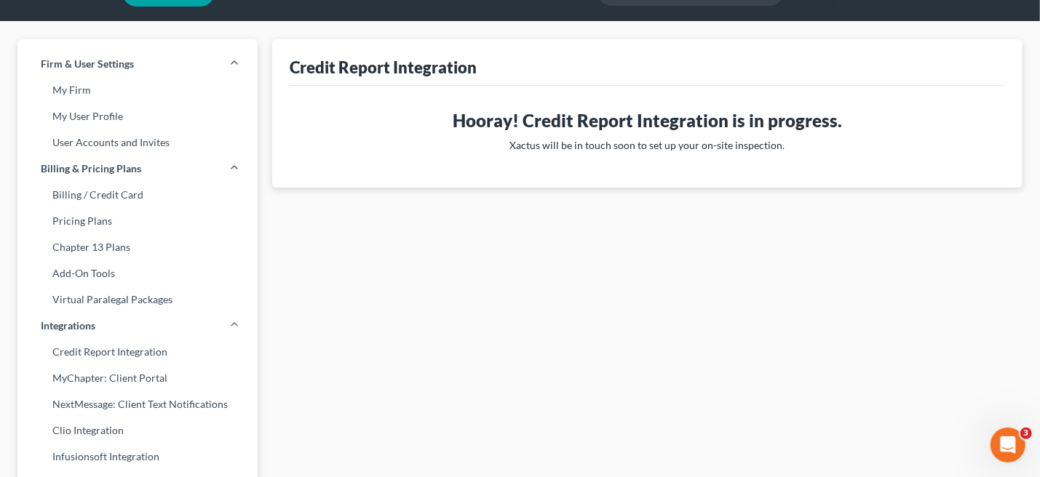
scroll to position [0, 0]
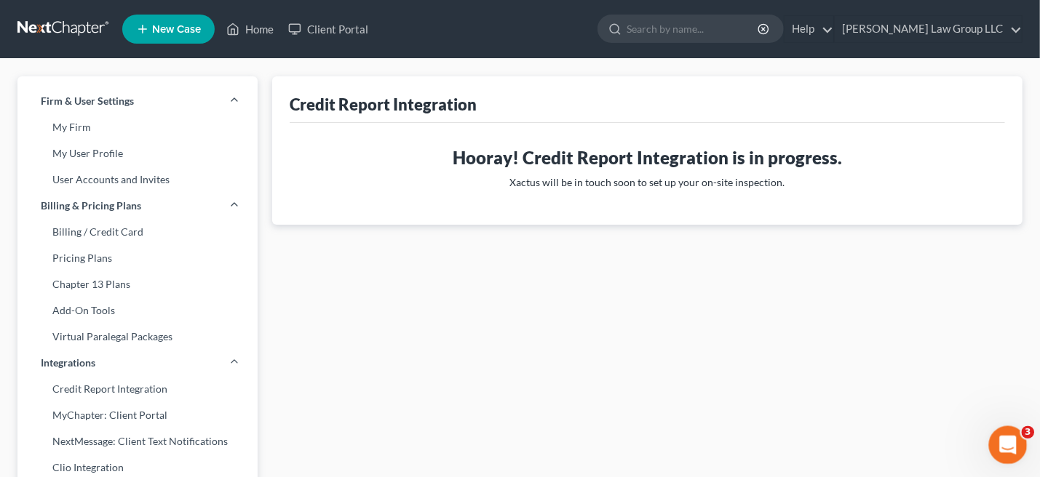
click at [1000, 441] on icon "Open Intercom Messenger" at bounding box center [1006, 443] width 24 height 24
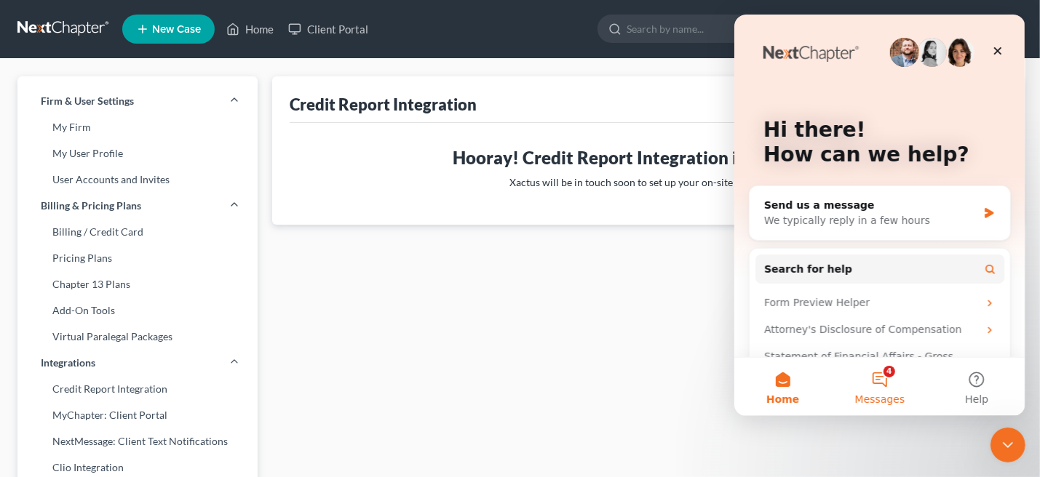
click at [886, 384] on button "4 Messages" at bounding box center [878, 387] width 97 height 58
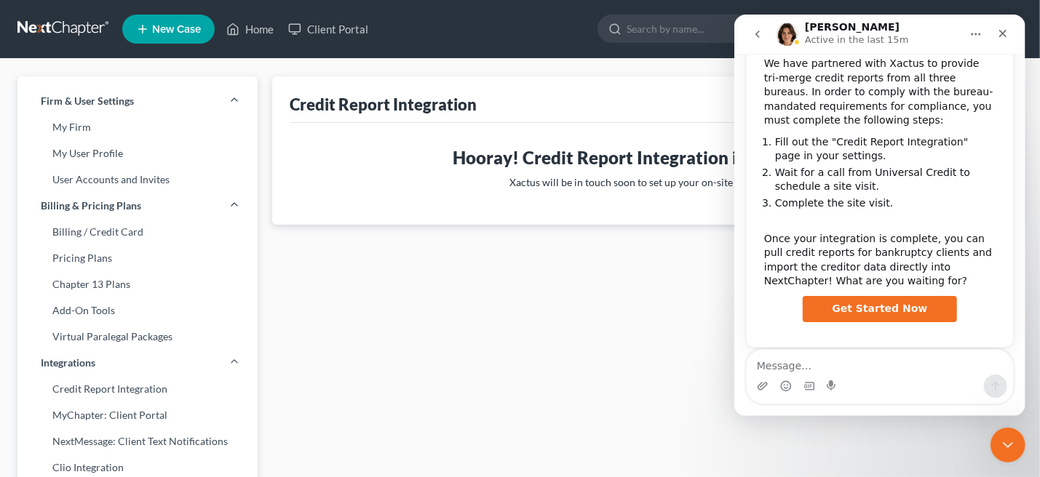
scroll to position [242, 0]
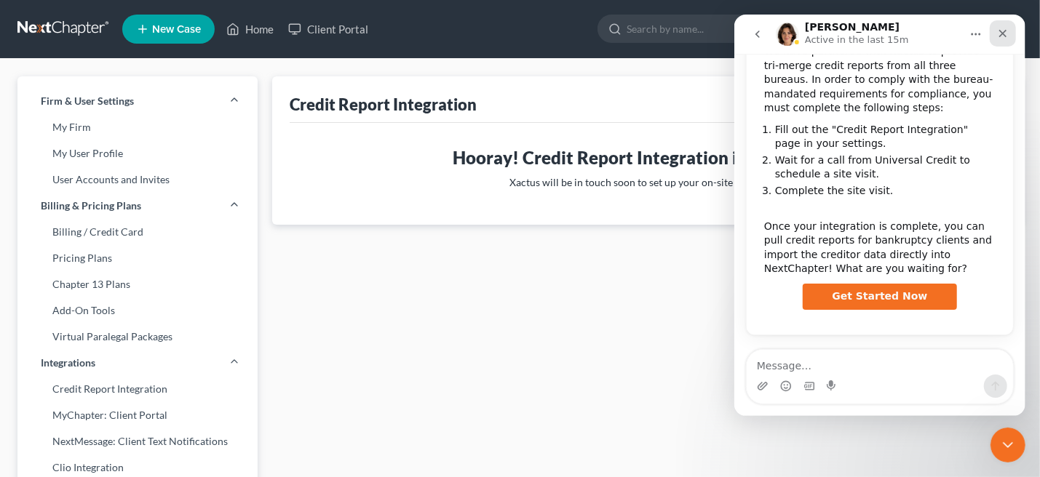
click at [996, 31] on icon "Close" at bounding box center [1002, 34] width 12 height 12
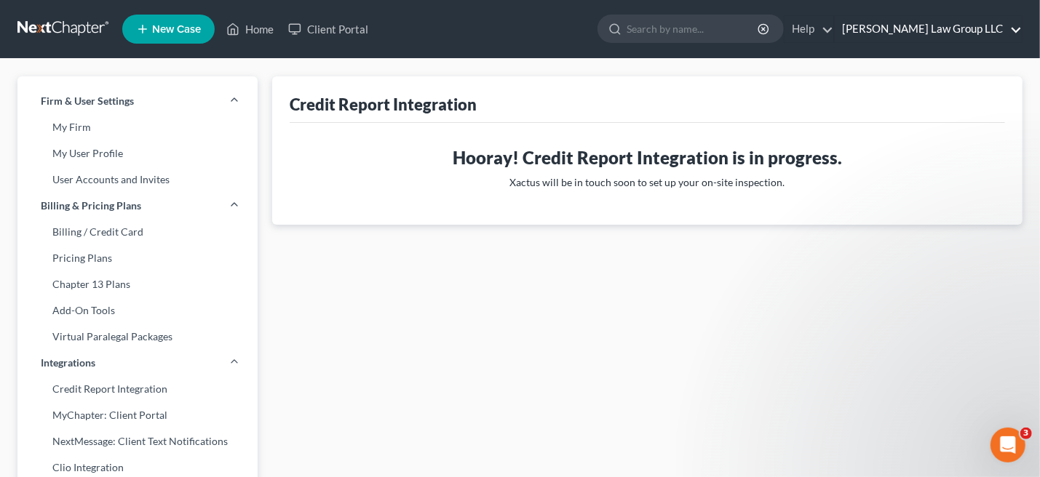
click at [1017, 32] on link "[PERSON_NAME] Law Group LLC" at bounding box center [928, 29] width 187 height 26
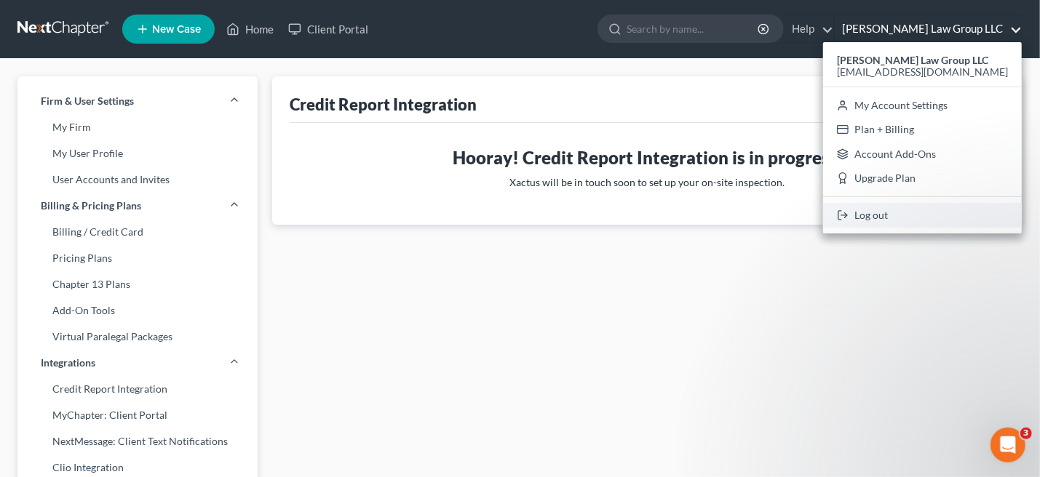
click at [927, 210] on link "Log out" at bounding box center [922, 215] width 199 height 25
